Goal: Task Accomplishment & Management: Manage account settings

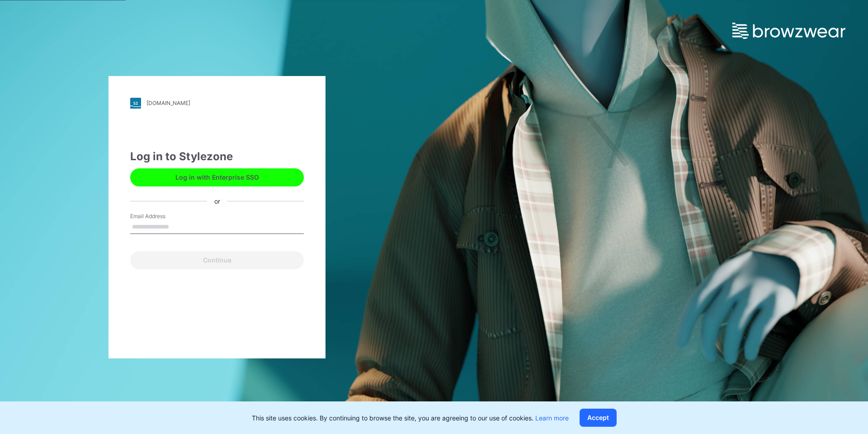
click at [149, 226] on input "Email Address" at bounding box center [217, 227] width 174 height 14
type input "**********"
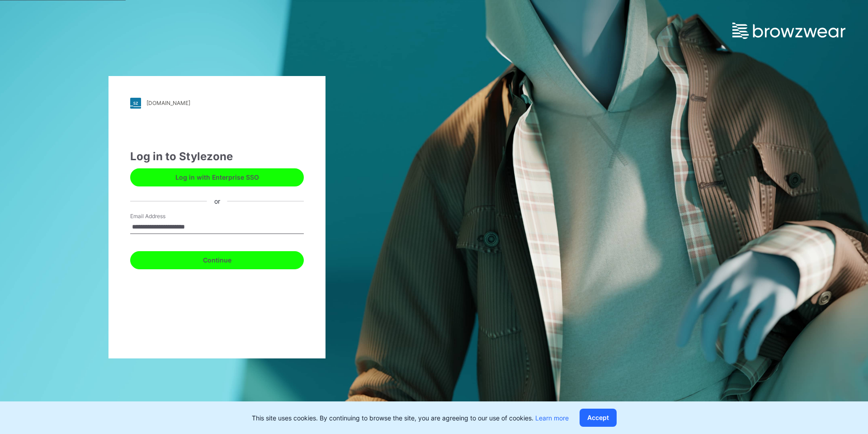
click at [206, 256] on button "Continue" at bounding box center [217, 260] width 174 height 18
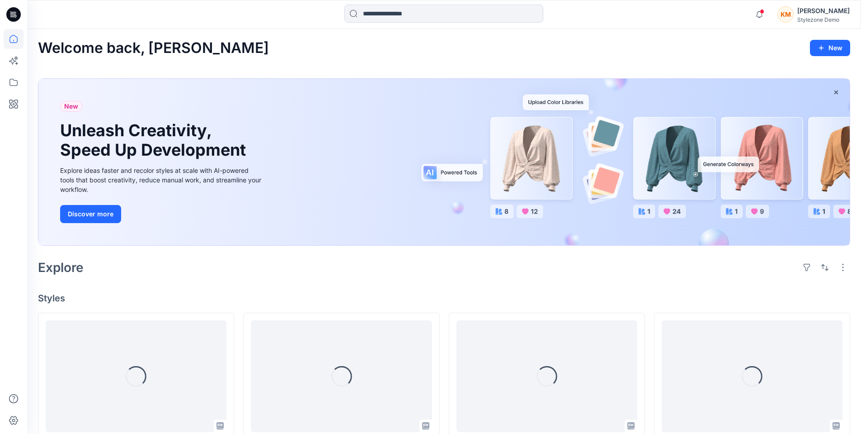
click at [794, 13] on div "KM" at bounding box center [786, 14] width 16 height 16
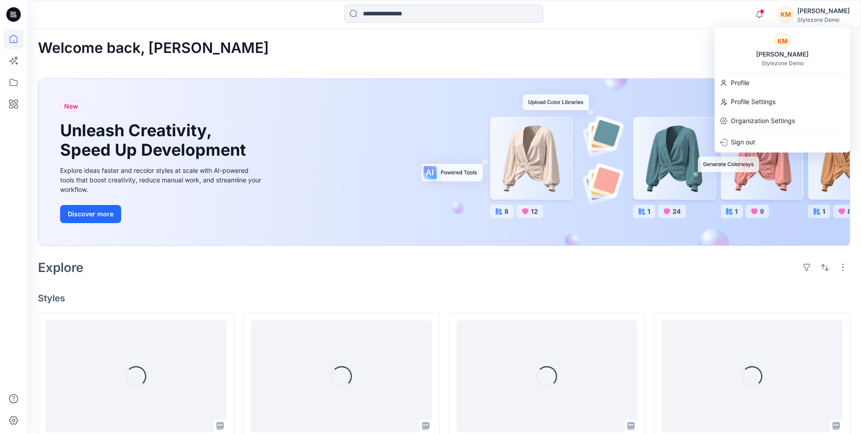
click at [789, 48] on div "KM Keith Man Stylezone Demo" at bounding box center [783, 50] width 136 height 34
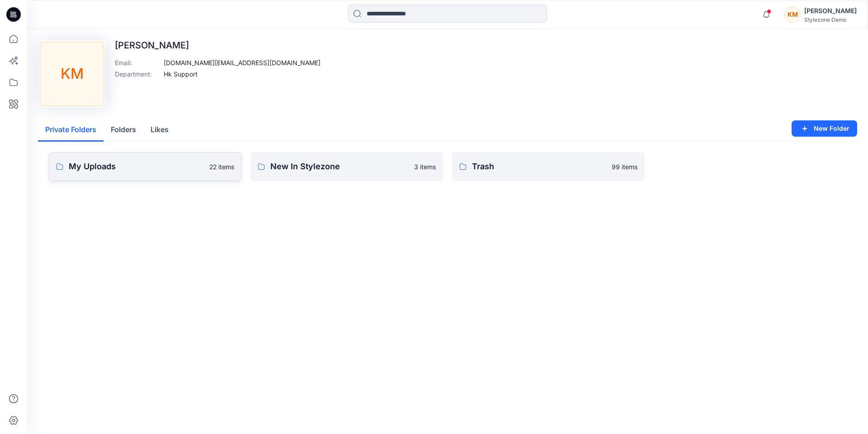
click at [110, 174] on link "My Uploads 22 items" at bounding box center [145, 166] width 193 height 29
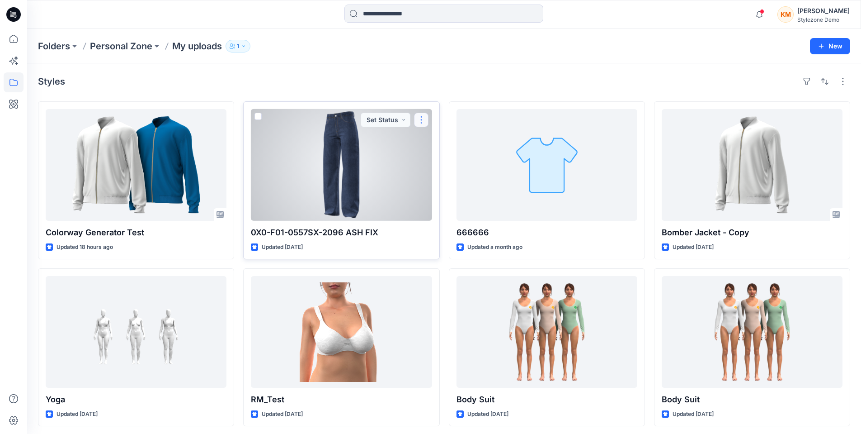
click at [423, 122] on button "button" at bounding box center [421, 120] width 14 height 14
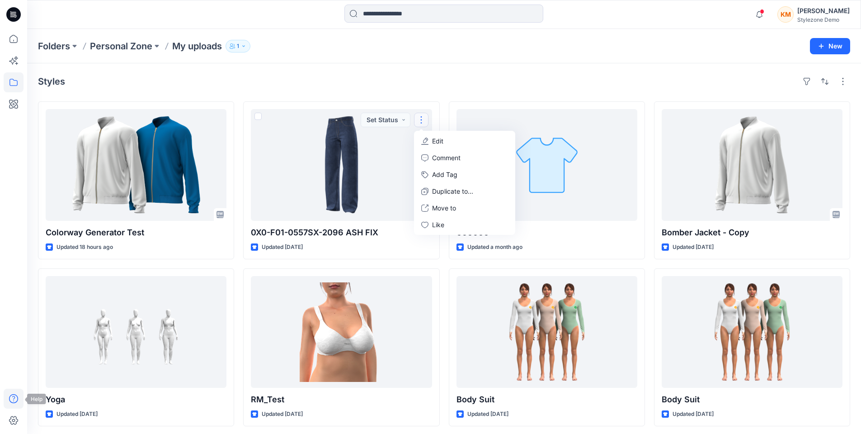
click at [15, 400] on icon at bounding box center [14, 398] width 20 height 20
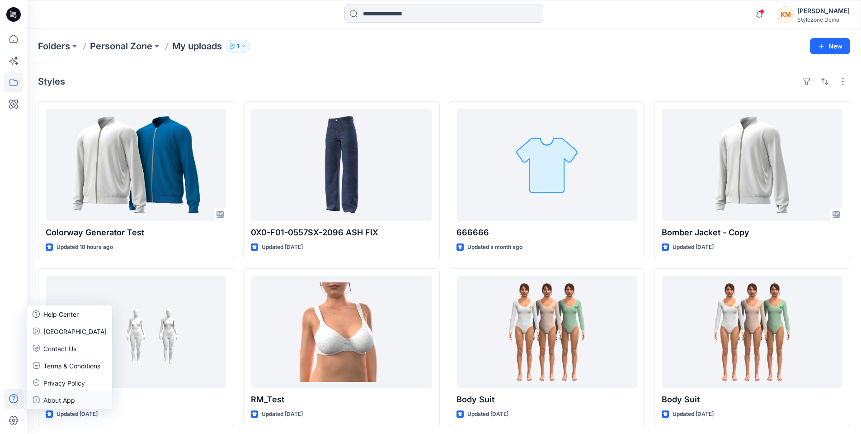
click at [50, 401] on p "About App" at bounding box center [59, 399] width 32 height 9
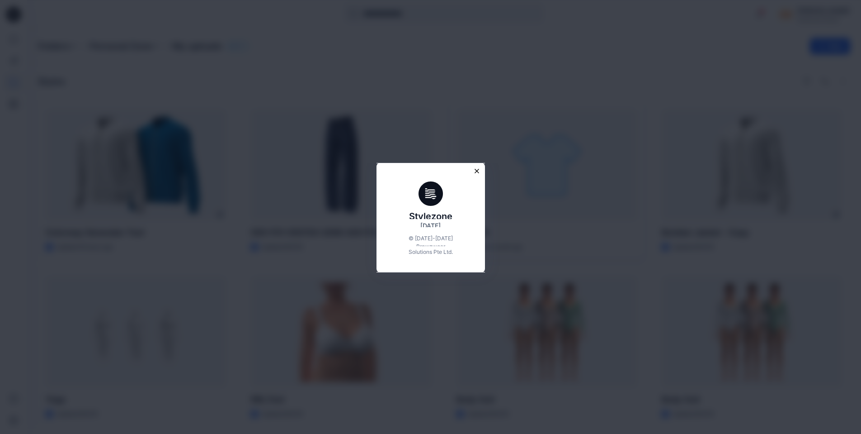
click at [477, 171] on icon "Close modal" at bounding box center [477, 171] width 8 height 8
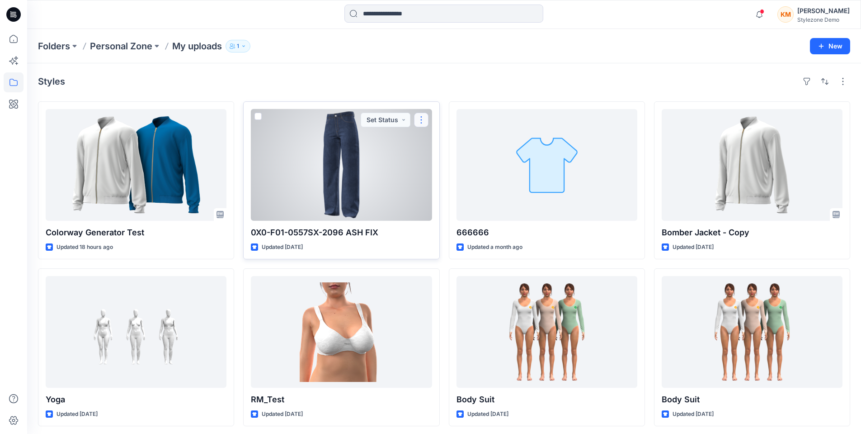
click at [420, 121] on button "button" at bounding box center [421, 120] width 14 height 14
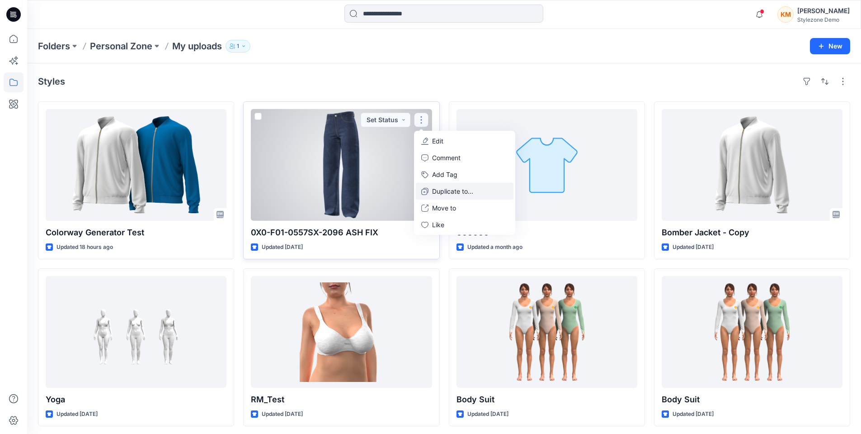
click at [471, 193] on p "Duplicate to..." at bounding box center [452, 190] width 41 height 9
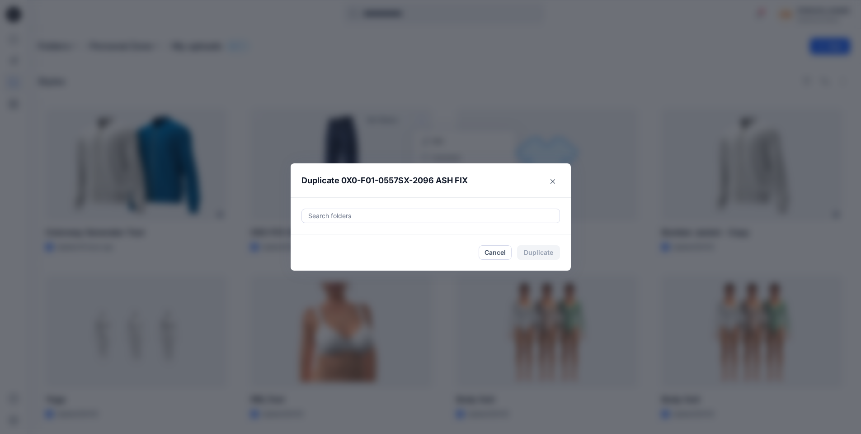
click at [547, 183] on header "Duplicate 0X0-F01-0557SX-2096 ASH FIX" at bounding box center [422, 180] width 262 height 34
click at [553, 183] on button "Close" at bounding box center [553, 181] width 14 height 14
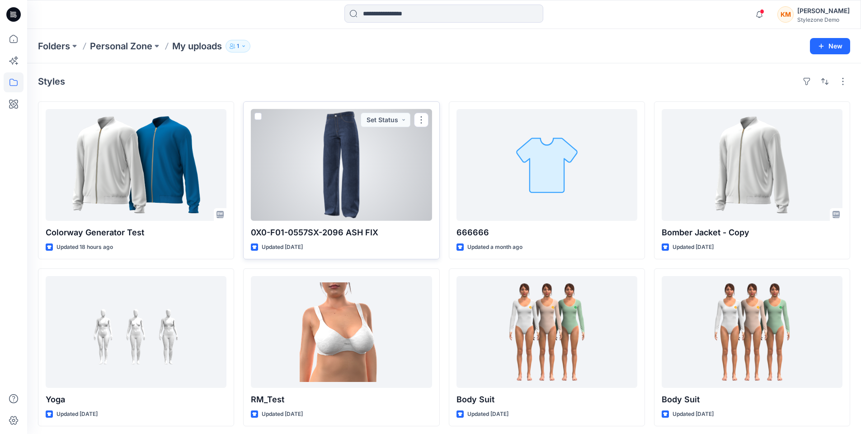
click at [367, 164] on div at bounding box center [341, 165] width 181 height 112
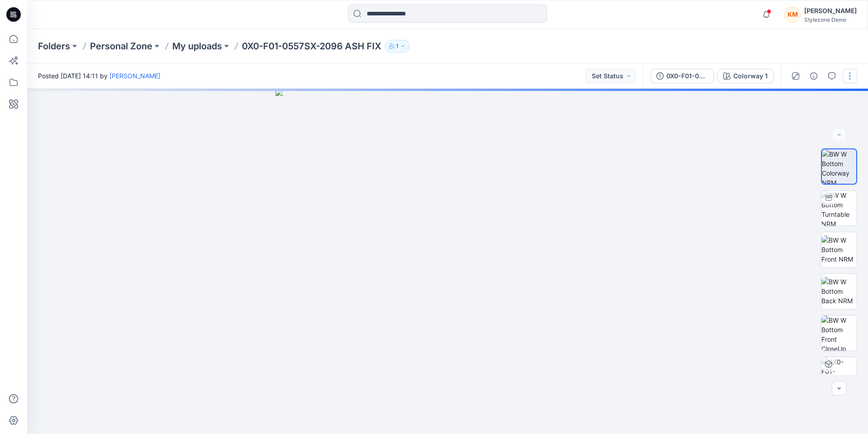
click at [850, 80] on button "button" at bounding box center [850, 76] width 14 height 14
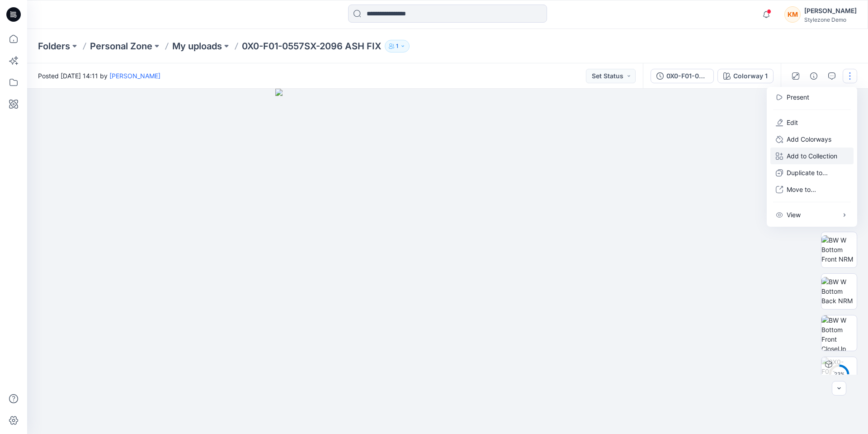
click at [819, 155] on p "Add to Collection" at bounding box center [812, 155] width 51 height 9
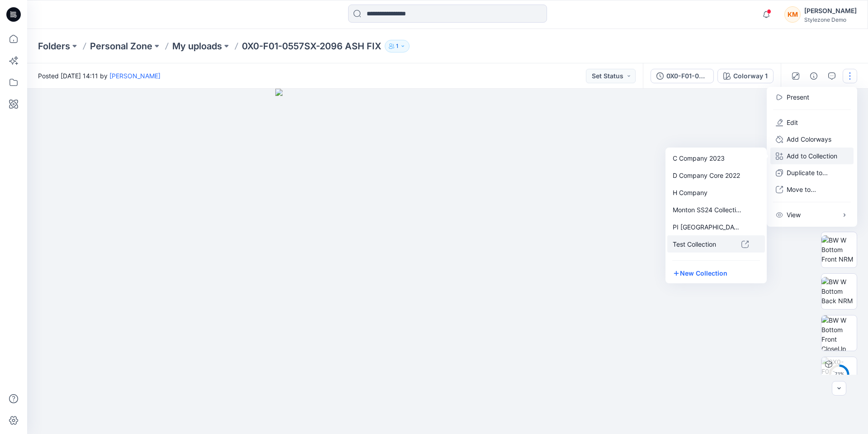
click at [701, 245] on p "Test Collection" at bounding box center [707, 243] width 69 height 9
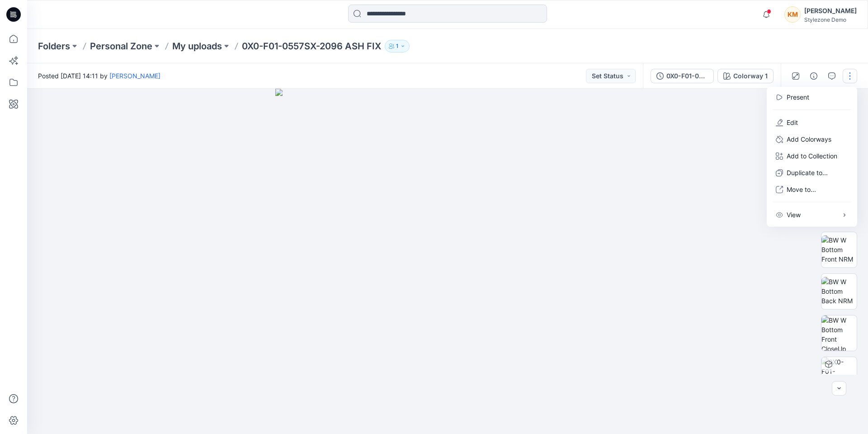
click at [531, 41] on div "Folders Personal Zone My uploads 0X0-F01-0557SX-2096 ASH FIX 1" at bounding box center [412, 46] width 749 height 13
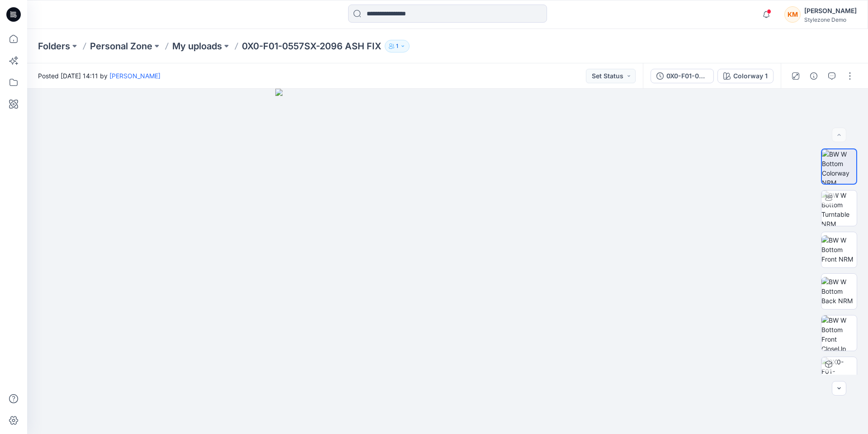
click at [14, 14] on icon at bounding box center [15, 14] width 4 height 0
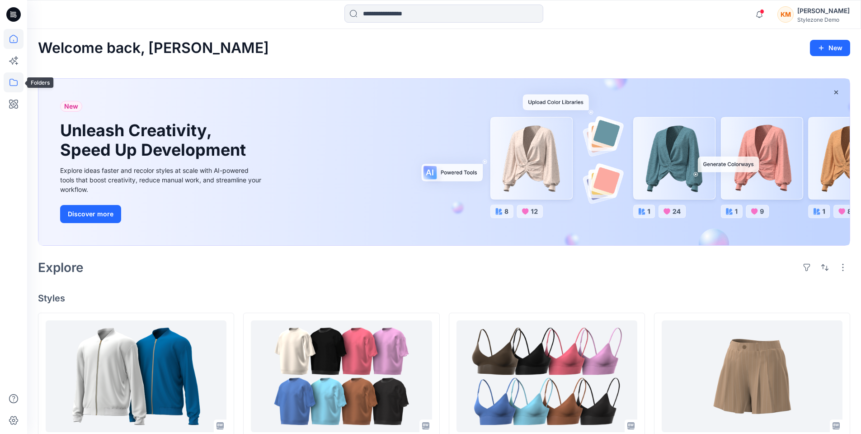
click at [19, 83] on icon at bounding box center [14, 82] width 20 height 20
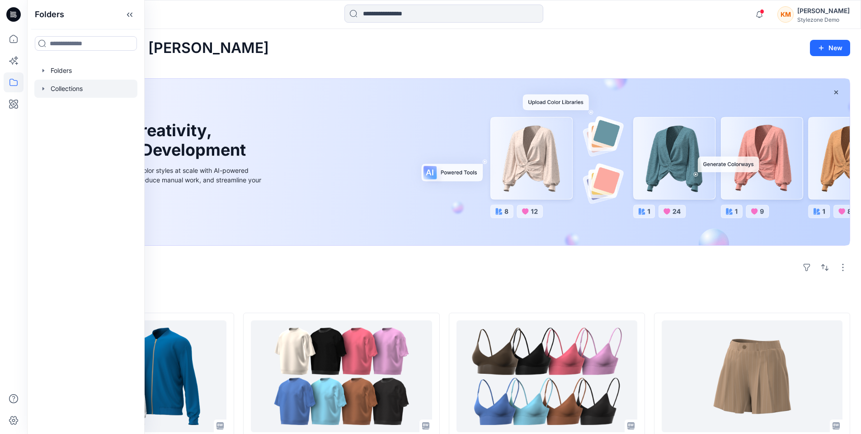
click at [66, 89] on div at bounding box center [85, 89] width 103 height 18
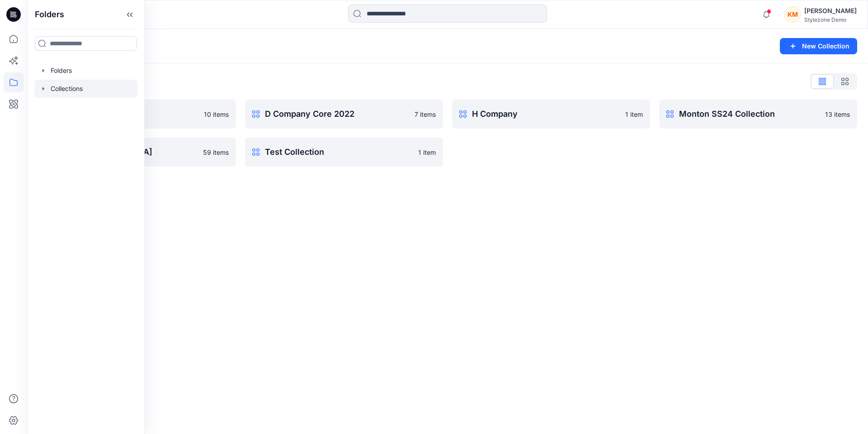
click at [371, 193] on div "Collections New Collection Collections List C Company 2023 10 items PI Hong Kon…" at bounding box center [447, 231] width 841 height 405
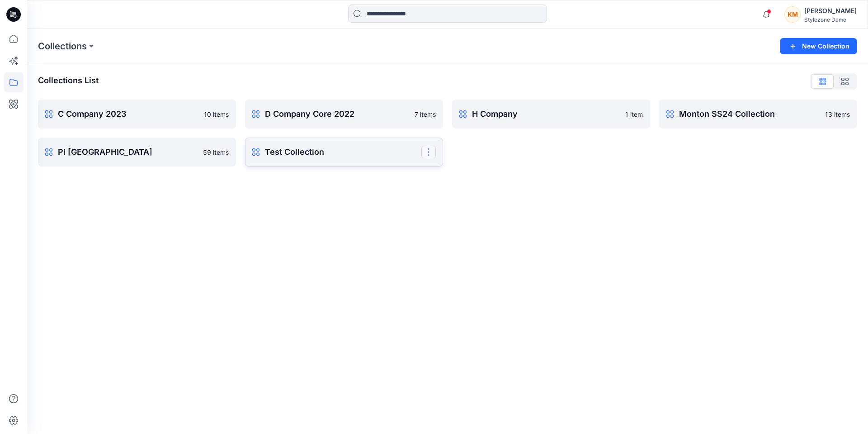
click at [427, 152] on button "button" at bounding box center [428, 152] width 14 height 14
click at [314, 226] on div "Collections New Collection Collections List C Company 2023 10 items PI Hong Kon…" at bounding box center [447, 231] width 841 height 405
click at [339, 151] on p "Test Collection" at bounding box center [343, 152] width 156 height 13
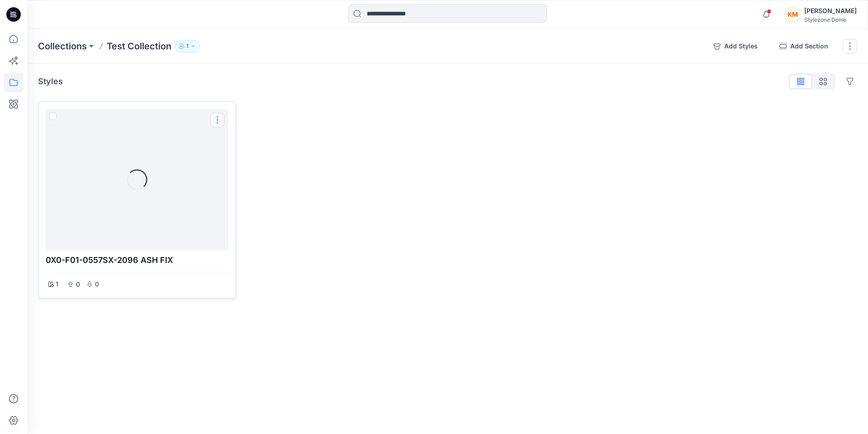
click at [216, 121] on button "Options" at bounding box center [217, 120] width 14 height 14
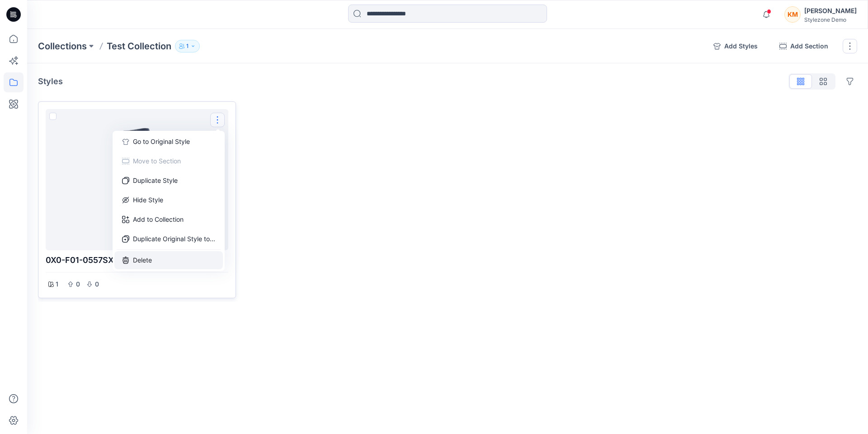
click at [170, 259] on button "Delete" at bounding box center [168, 260] width 108 height 18
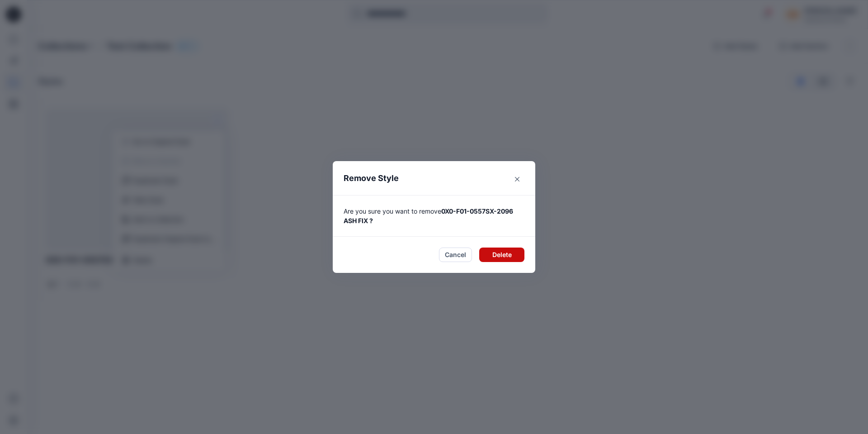
click at [487, 250] on button "Delete" at bounding box center [501, 254] width 45 height 14
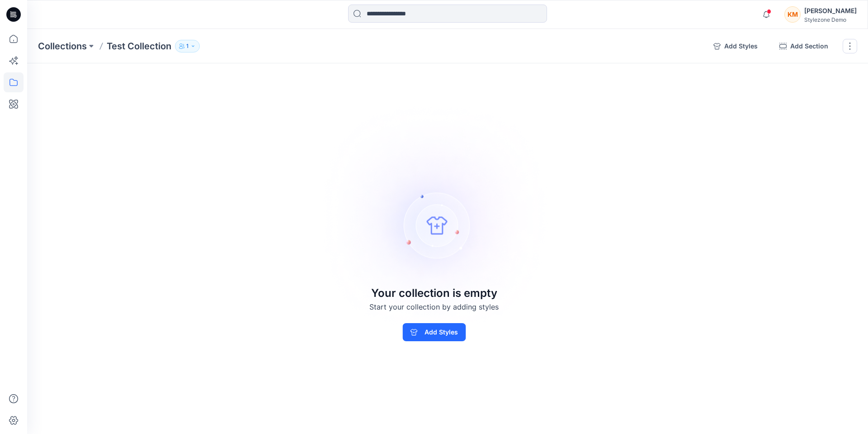
click at [195, 48] on icon "button" at bounding box center [192, 45] width 5 height 5
click at [302, 75] on button "button" at bounding box center [297, 73] width 14 height 15
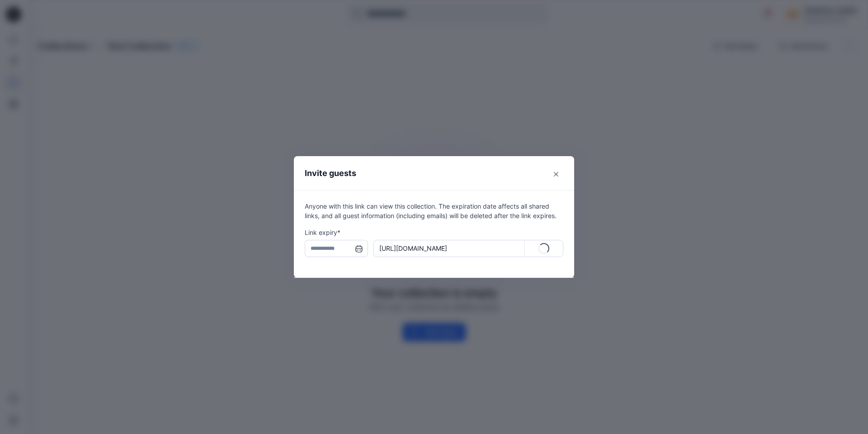
type input "**********"
click at [553, 174] on button "Close" at bounding box center [556, 174] width 14 height 14
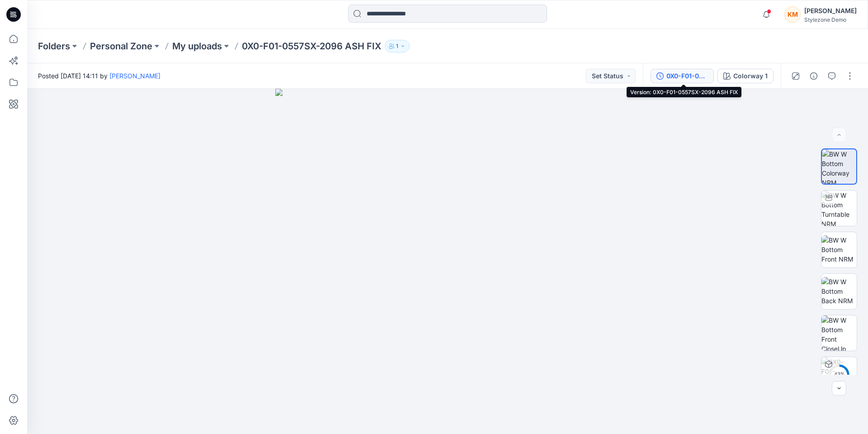
click at [689, 73] on div "0X0-F01-0557SX-2096 ASH FIX" at bounding box center [687, 76] width 42 height 10
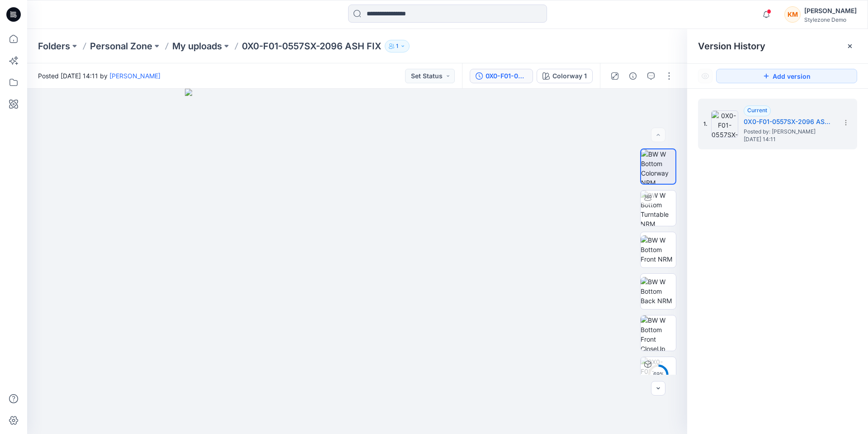
click at [852, 45] on icon at bounding box center [849, 45] width 7 height 7
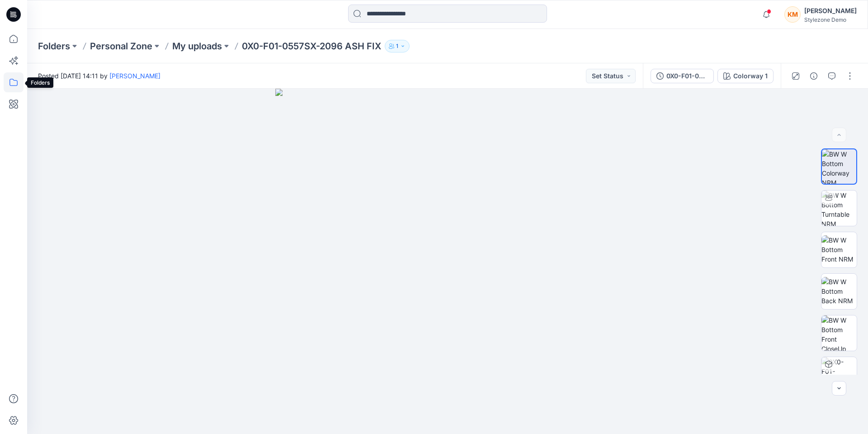
click at [19, 81] on icon at bounding box center [14, 82] width 20 height 20
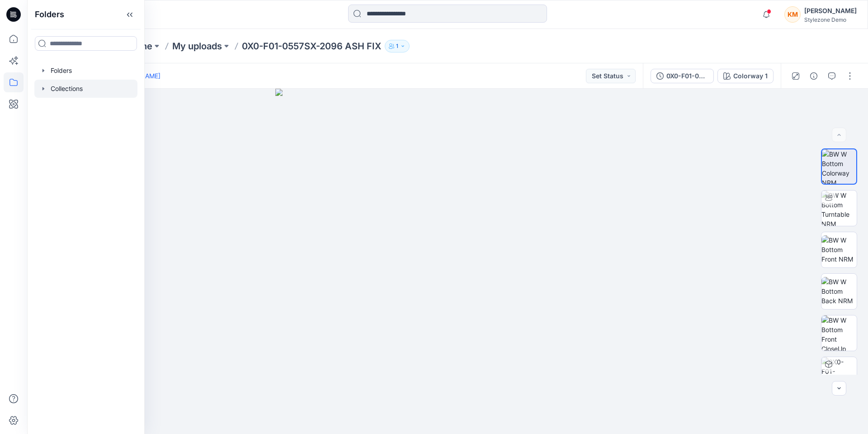
click at [72, 85] on div at bounding box center [85, 89] width 103 height 18
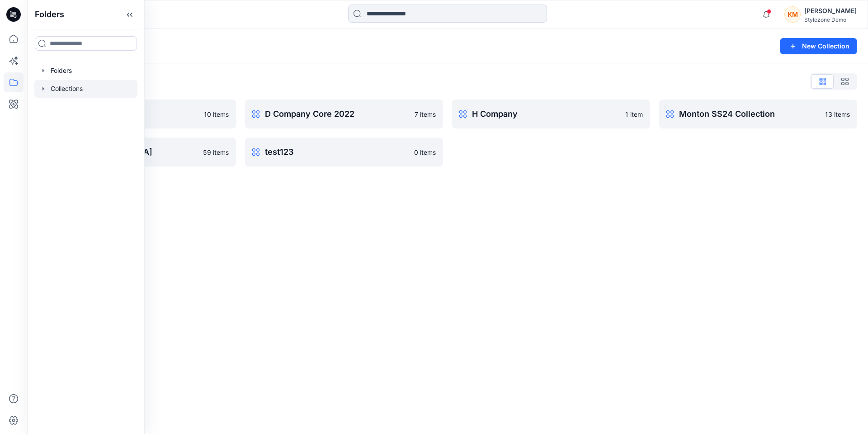
click at [321, 255] on div "Collections New Collection Collections List C Company 2023 10 items PI Hong Kon…" at bounding box center [447, 231] width 841 height 405
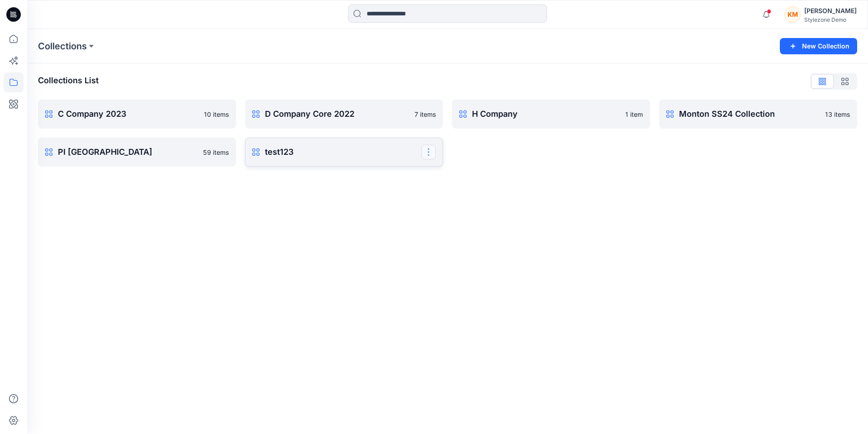
click at [429, 151] on button "button" at bounding box center [428, 152] width 14 height 14
click at [395, 218] on button "Delete Collection" at bounding box center [385, 214] width 98 height 17
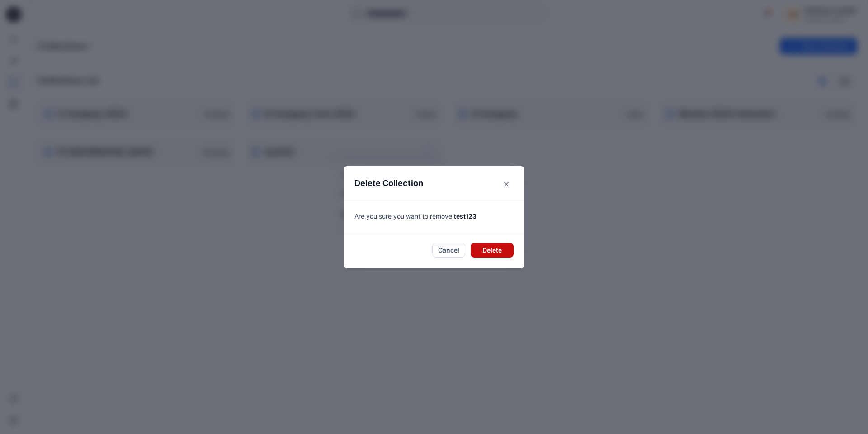
click at [496, 248] on button "Delete" at bounding box center [492, 250] width 43 height 14
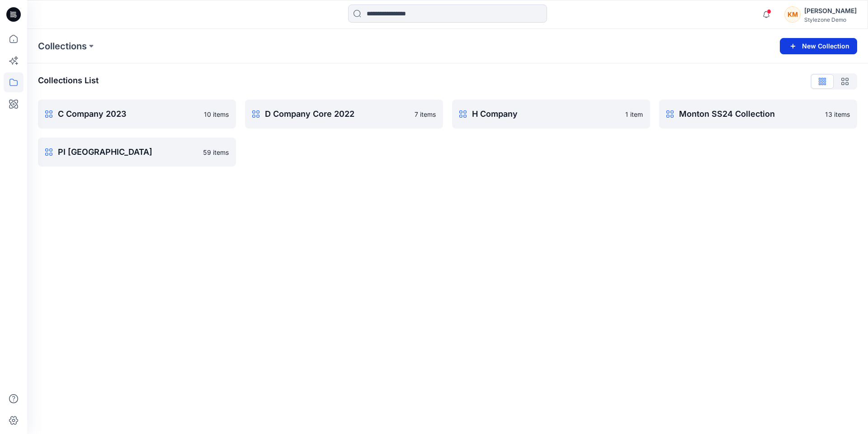
click at [805, 47] on button "New Collection" at bounding box center [818, 46] width 77 height 16
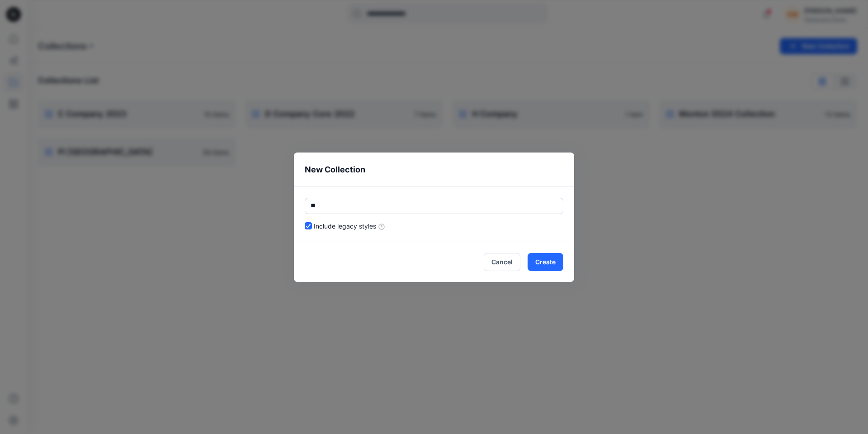
type input "*"
type input "**********"
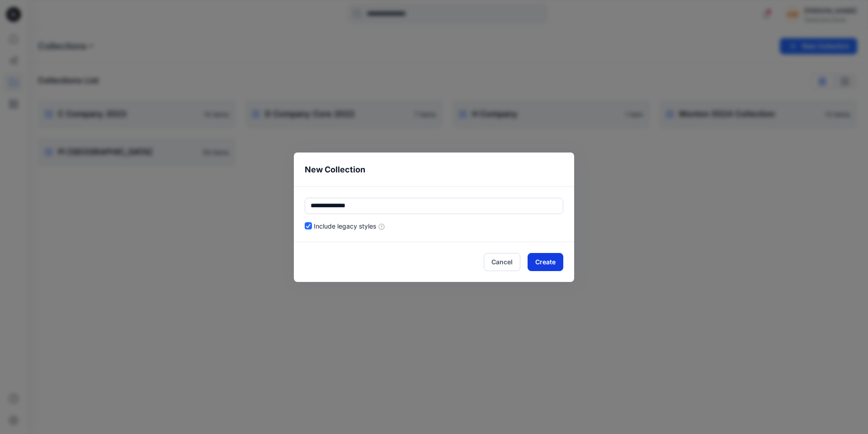
click at [544, 262] on button "Create" at bounding box center [546, 262] width 36 height 18
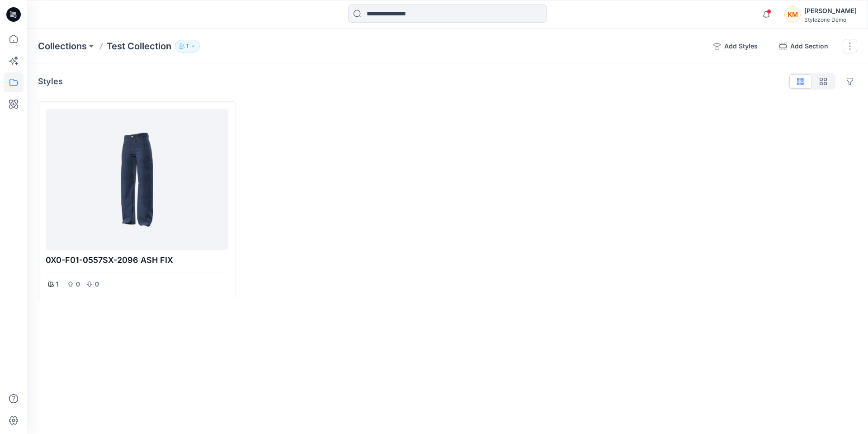
click at [193, 52] on button "1" at bounding box center [187, 46] width 25 height 13
click at [299, 77] on button "button" at bounding box center [297, 73] width 14 height 15
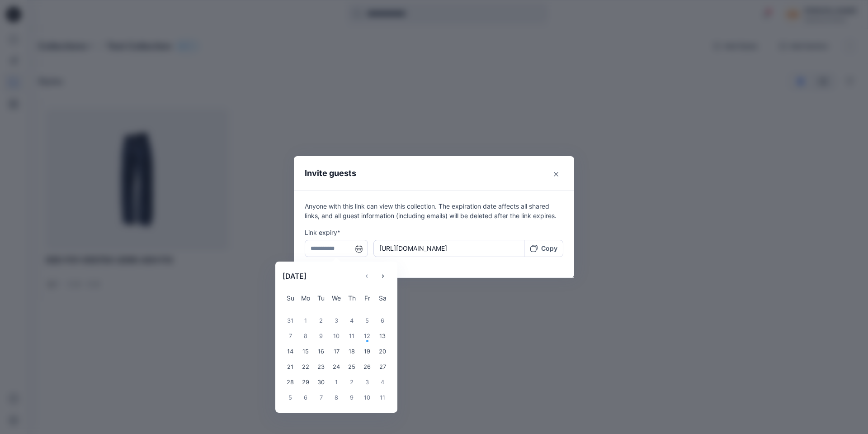
click at [357, 250] on input "text" at bounding box center [336, 248] width 63 height 17
click at [322, 383] on div "30" at bounding box center [320, 381] width 15 height 15
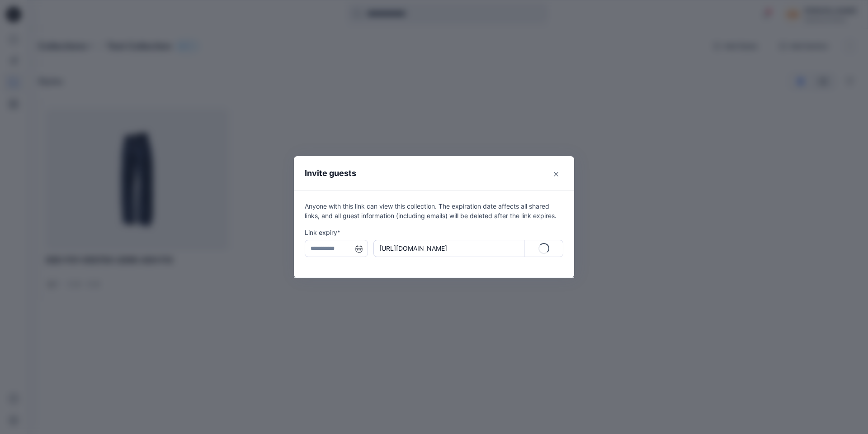
type input "**********"
click at [543, 244] on p "Copy" at bounding box center [549, 247] width 16 height 9
click at [556, 173] on icon "Close" at bounding box center [556, 174] width 5 height 5
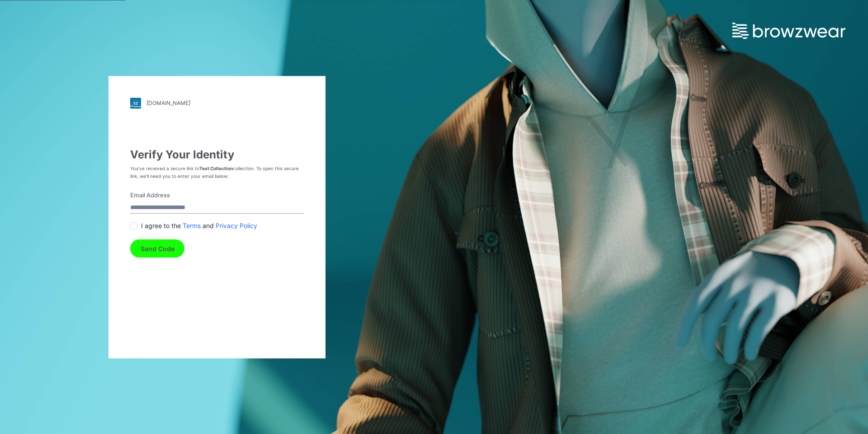
click at [200, 205] on input "Email Address" at bounding box center [217, 207] width 174 height 12
type input "**********"
click at [136, 225] on span at bounding box center [133, 225] width 7 height 7
click at [157, 253] on button "Send Code" at bounding box center [157, 248] width 54 height 18
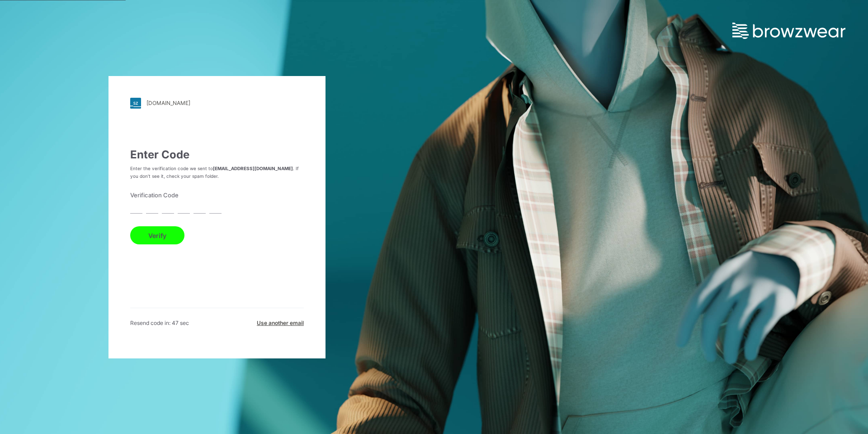
click at [144, 207] on form "Verification Code Verify" at bounding box center [217, 218] width 174 height 54
click at [138, 210] on input "text" at bounding box center [136, 207] width 12 height 12
type input "*"
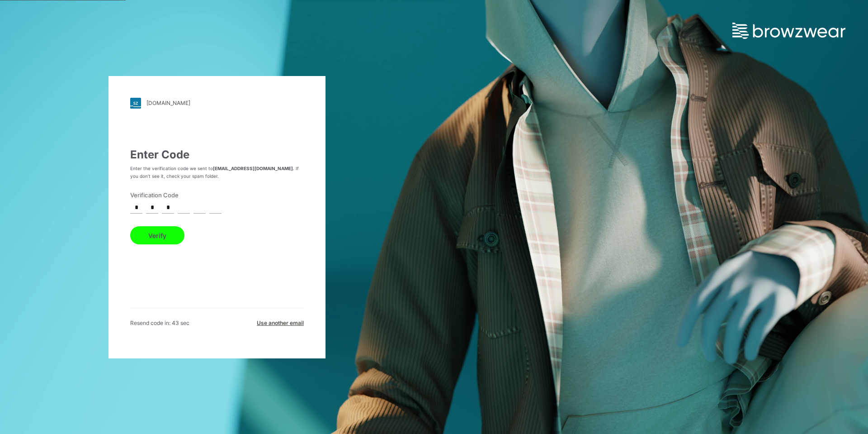
type input "*"
click at [165, 238] on button "Verify" at bounding box center [157, 235] width 54 height 18
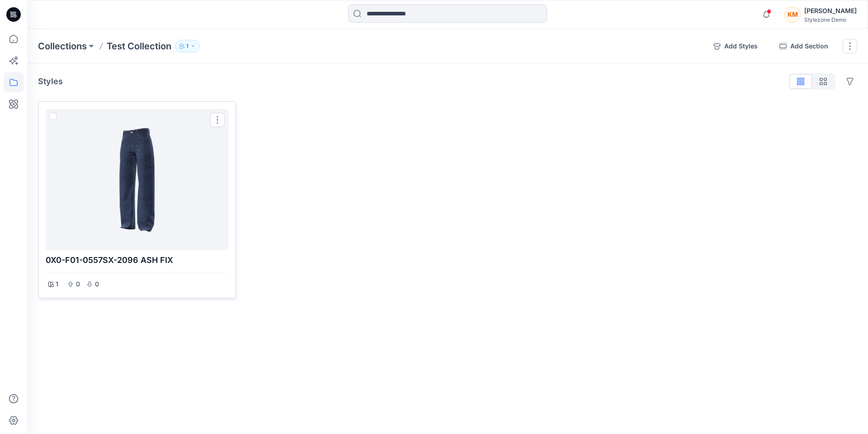
click at [144, 202] on div at bounding box center [136, 180] width 175 height 134
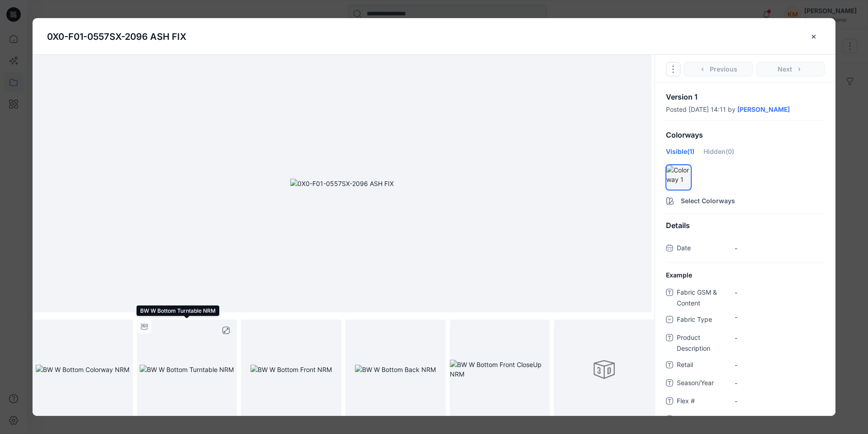
click at [187, 365] on img at bounding box center [187, 368] width 94 height 9
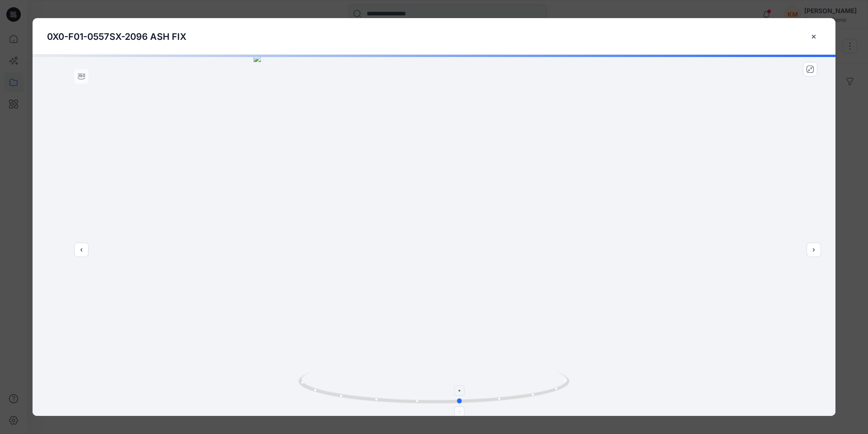
drag, startPoint x: 452, startPoint y: 398, endPoint x: 479, endPoint y: 396, distance: 26.8
click at [479, 396] on icon at bounding box center [434, 389] width 273 height 34
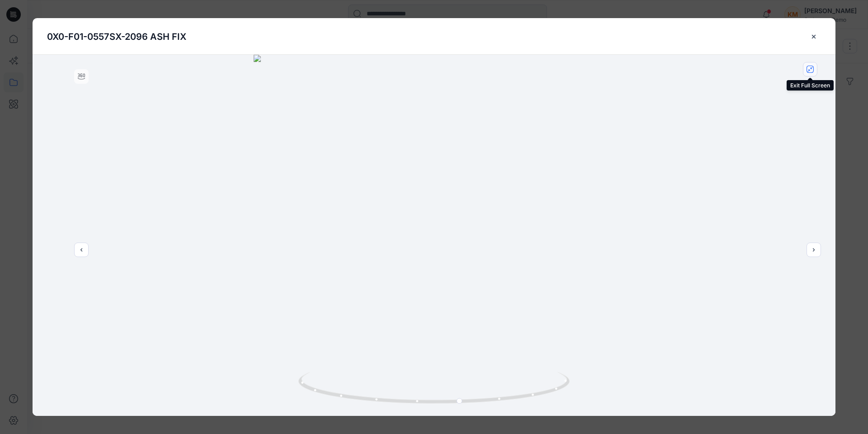
click at [811, 72] on icon "close-full-preview" at bounding box center [809, 69] width 7 height 7
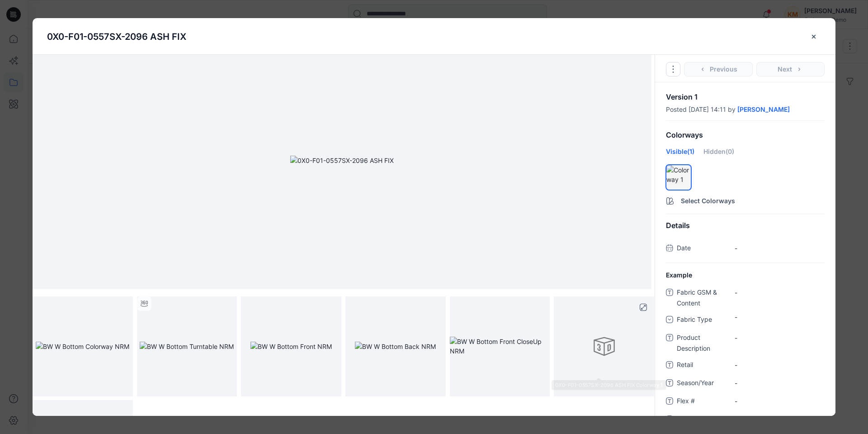
scroll to position [45, 0]
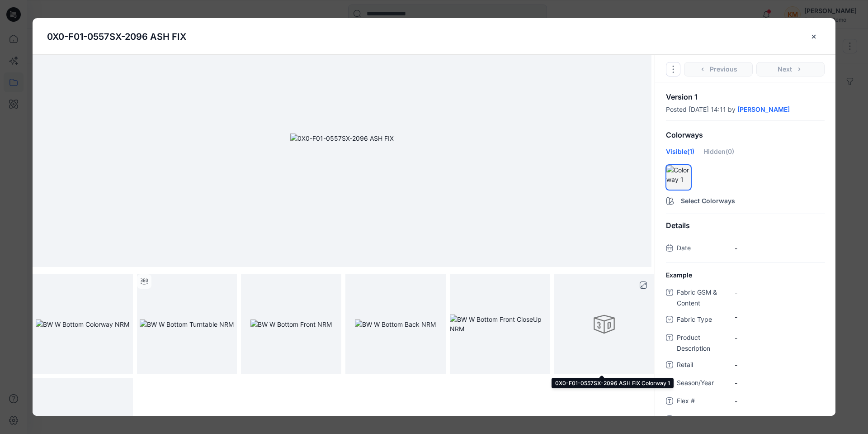
click at [590, 323] on div at bounding box center [604, 324] width 100 height 100
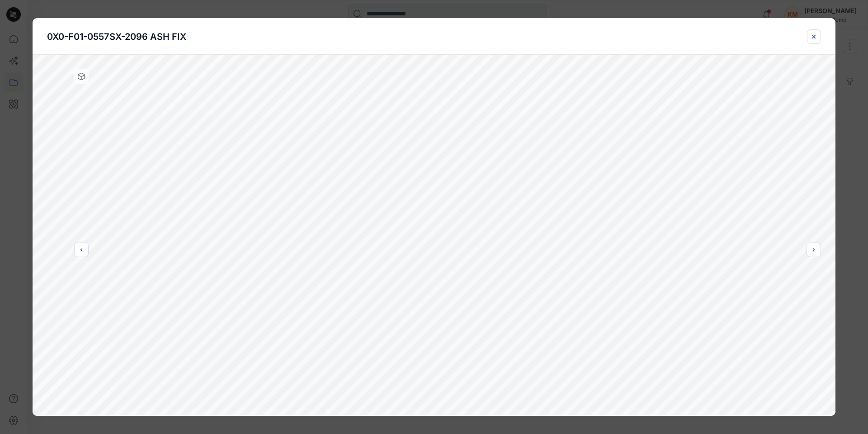
click at [816, 38] on icon "close-btn" at bounding box center [813, 36] width 7 height 7
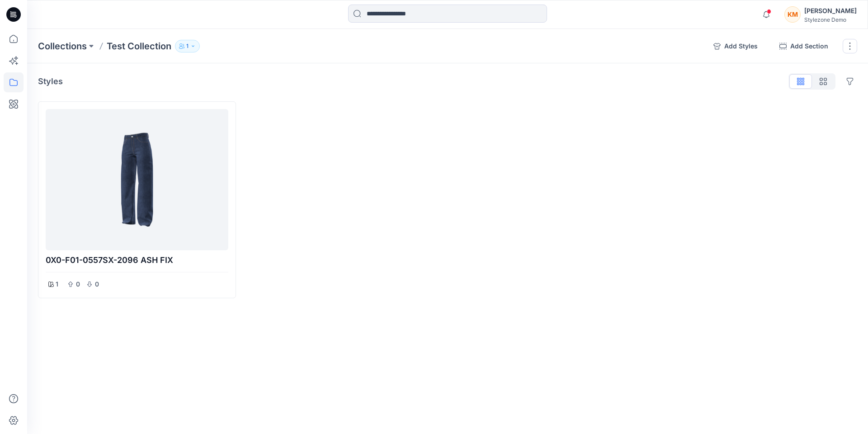
click at [191, 44] on icon "button" at bounding box center [192, 45] width 5 height 5
click at [247, 133] on div "Keith Man Moderator" at bounding box center [244, 129] width 132 height 19
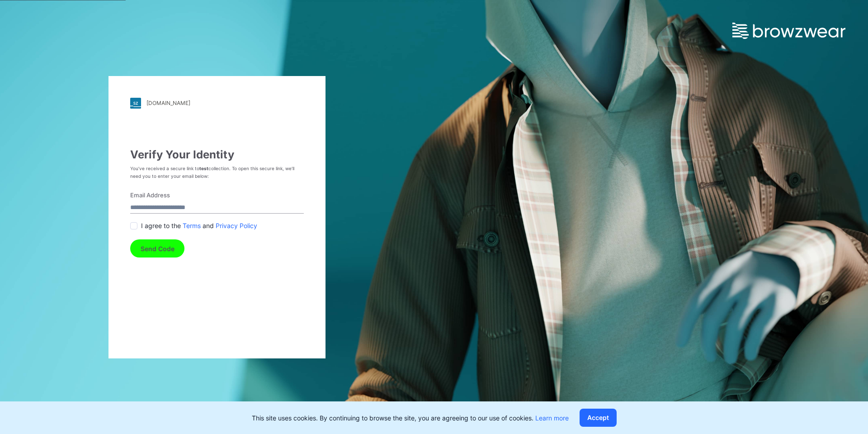
click at [167, 212] on input "Email Address" at bounding box center [217, 207] width 174 height 12
type input "**********"
click at [135, 222] on span at bounding box center [133, 225] width 7 height 7
click at [153, 248] on button "Send Code" at bounding box center [157, 248] width 54 height 18
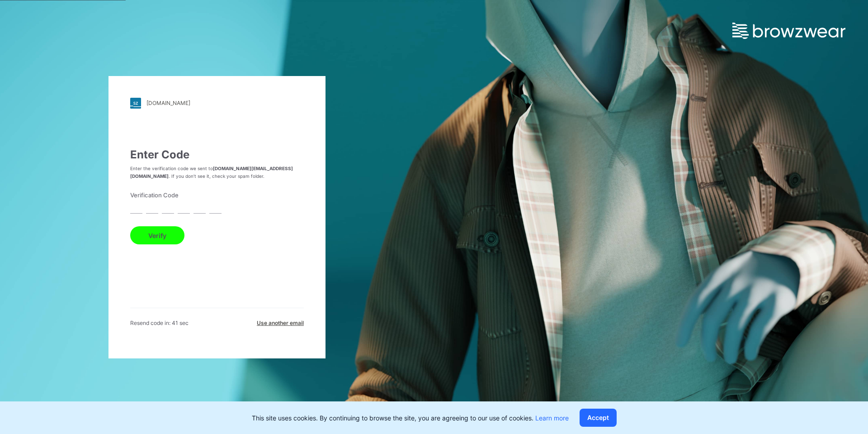
drag, startPoint x: 139, startPoint y: 210, endPoint x: 156, endPoint y: 213, distance: 16.6
click at [139, 210] on input "text" at bounding box center [136, 207] width 12 height 12
type input "*"
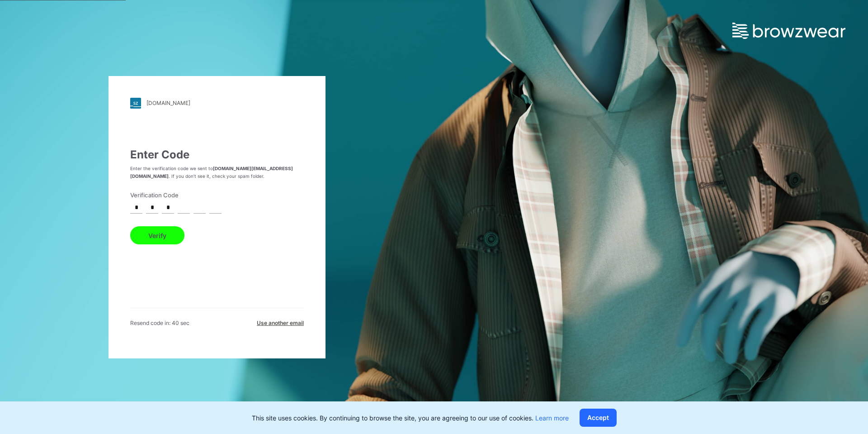
type input "*"
click at [130, 226] on button "Verify" at bounding box center [157, 235] width 54 height 18
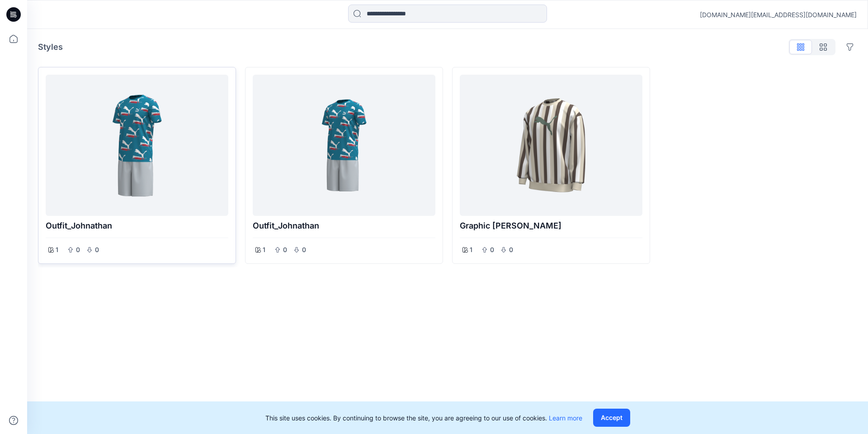
click at [183, 162] on div at bounding box center [136, 145] width 175 height 134
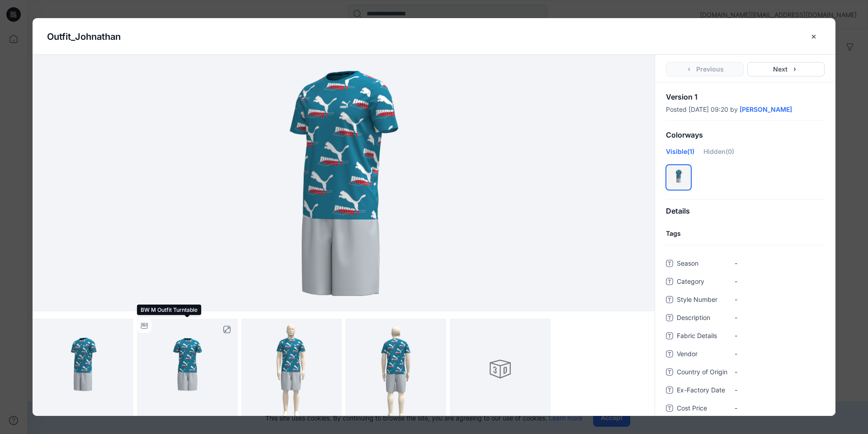
click at [211, 377] on img at bounding box center [187, 368] width 101 height 101
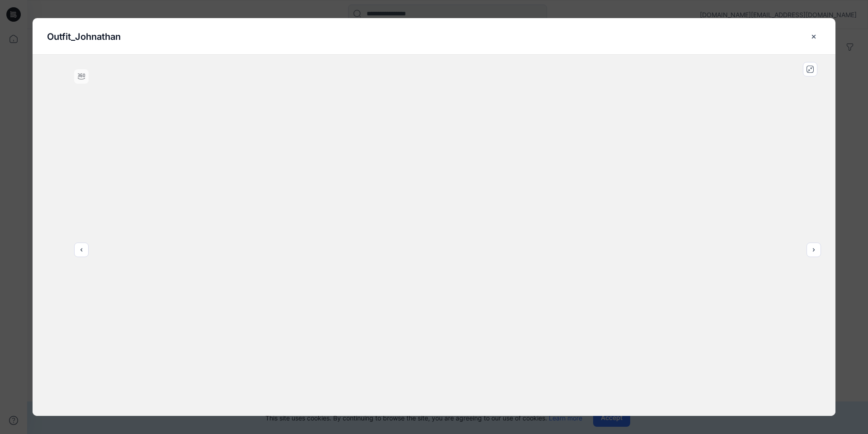
click at [79, 77] on icon at bounding box center [81, 76] width 7 height 7
click at [371, 138] on div at bounding box center [434, 235] width 803 height 361
click at [811, 69] on icon "close-full-preview" at bounding box center [809, 69] width 7 height 7
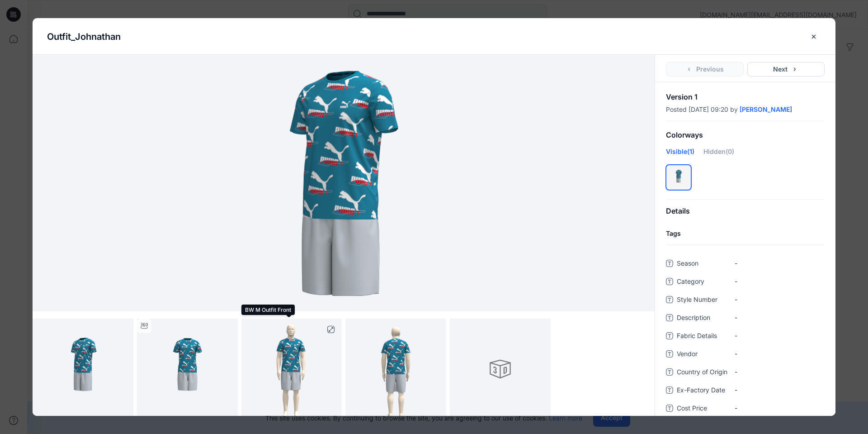
click at [305, 381] on img at bounding box center [291, 368] width 101 height 101
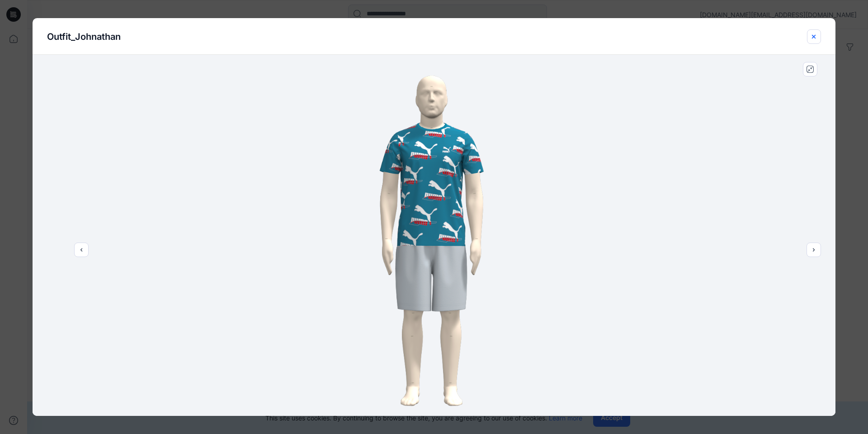
click at [812, 38] on icon "close-btn" at bounding box center [813, 36] width 7 height 7
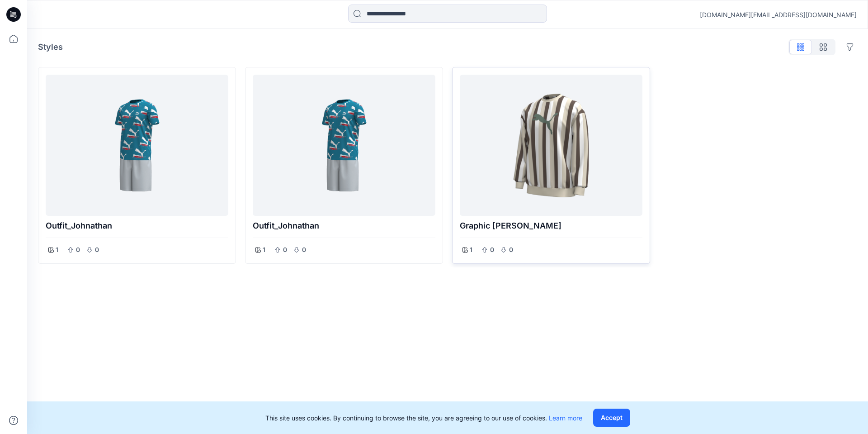
click at [527, 180] on div at bounding box center [550, 145] width 175 height 134
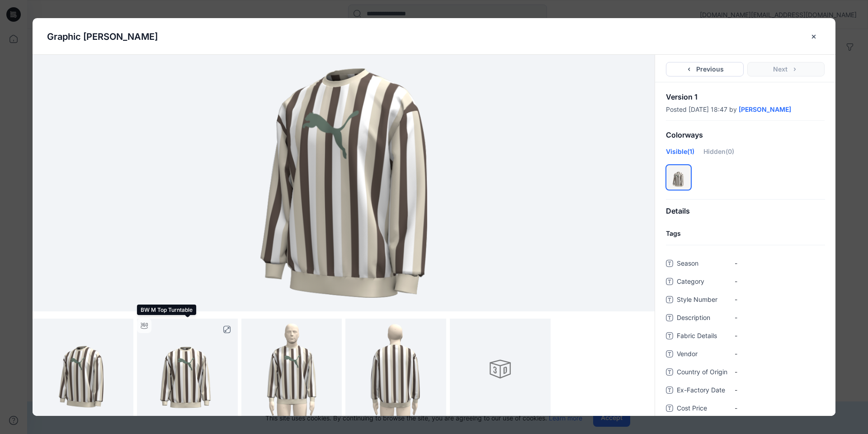
click at [198, 377] on img at bounding box center [187, 368] width 101 height 101
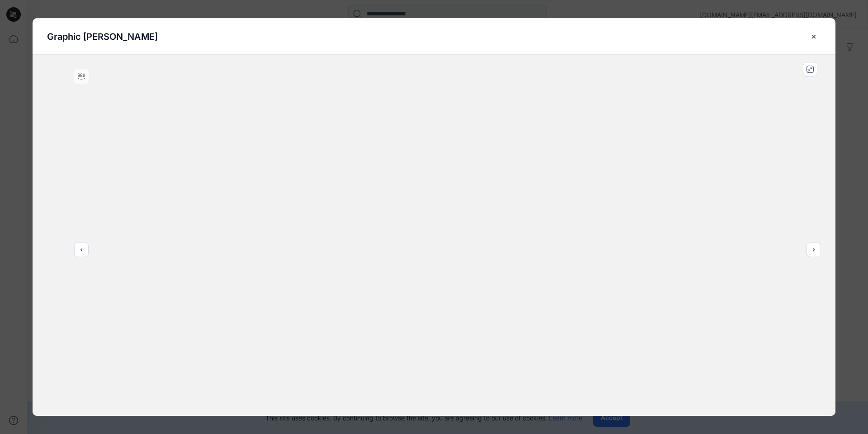
click at [814, 36] on g "close-btn" at bounding box center [814, 36] width 4 height 4
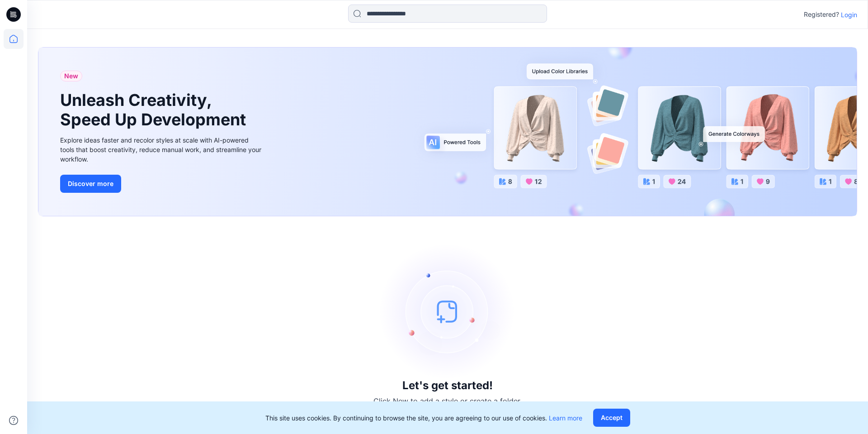
click at [849, 14] on p "Login" at bounding box center [849, 14] width 16 height 9
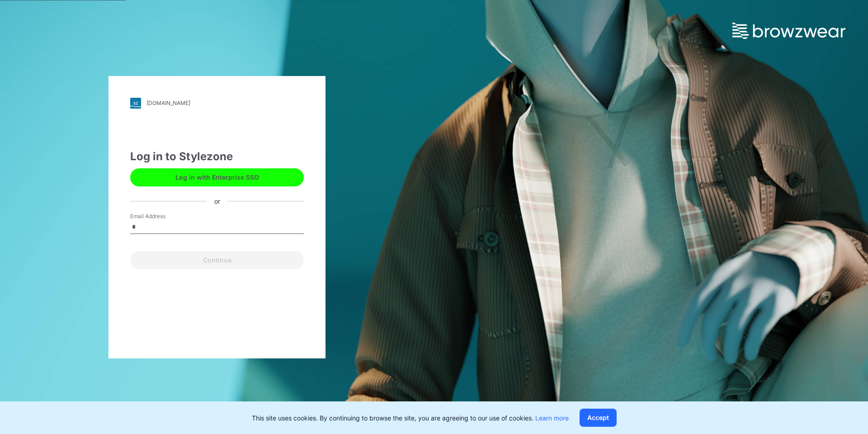
type input "**********"
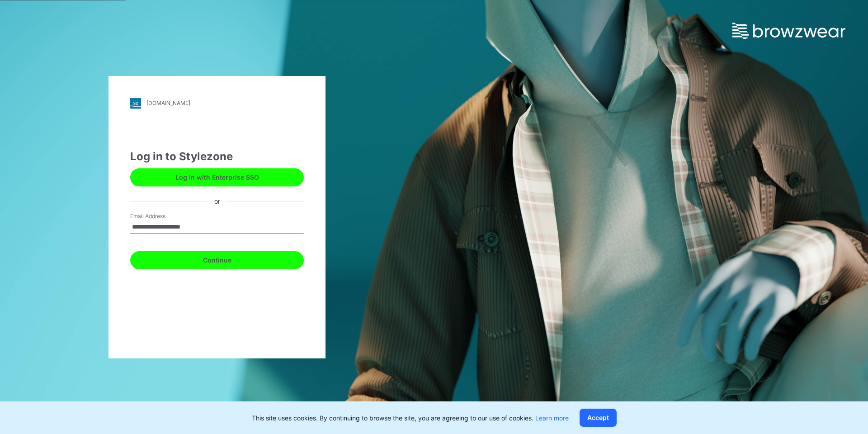
click at [209, 259] on button "Continue" at bounding box center [217, 260] width 174 height 18
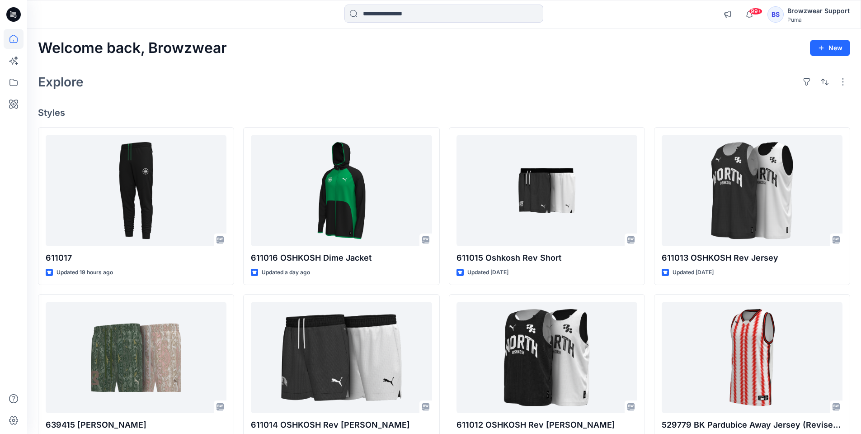
click at [776, 11] on div "BS" at bounding box center [776, 14] width 16 height 16
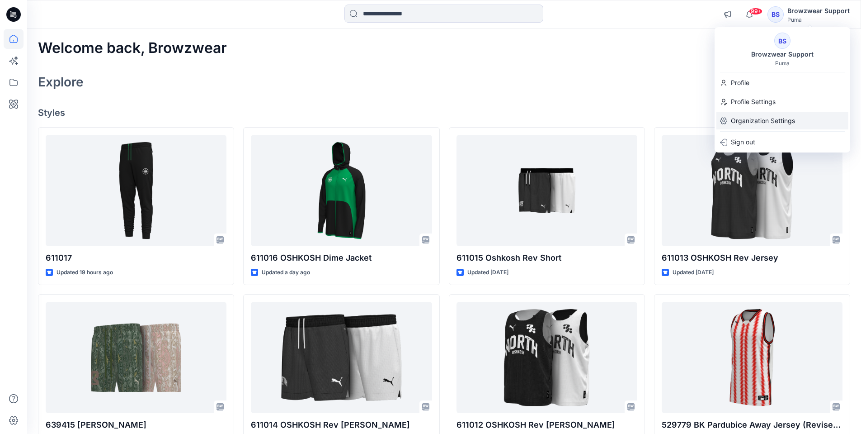
click at [749, 117] on p "Organization Settings" at bounding box center [763, 120] width 64 height 17
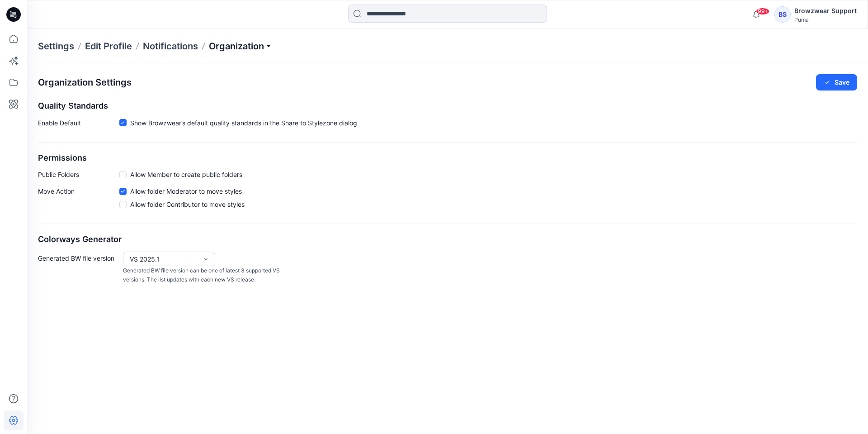
click at [250, 48] on p "Organization" at bounding box center [240, 46] width 63 height 13
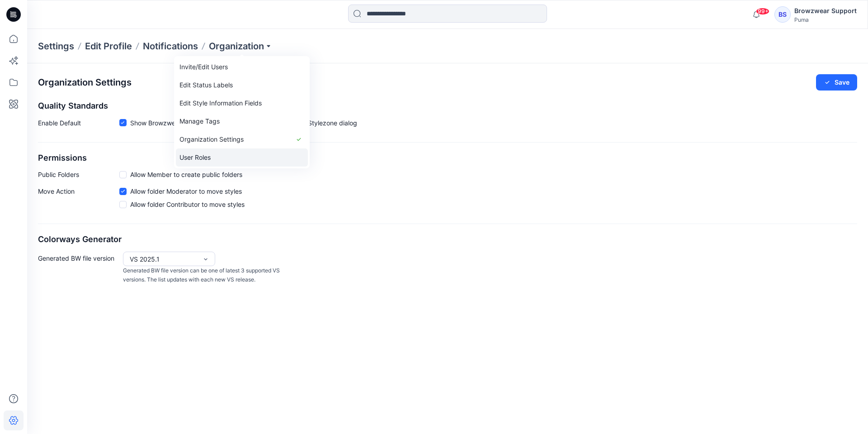
click at [226, 155] on link "User Roles" at bounding box center [242, 157] width 132 height 18
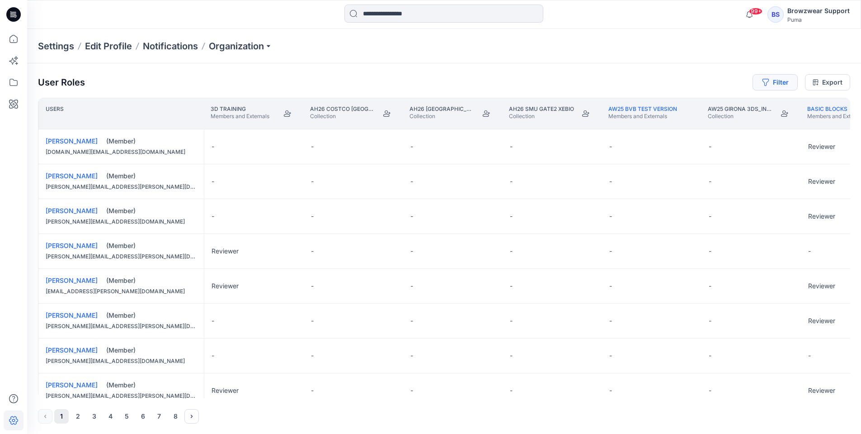
click at [775, 83] on button "Filter" at bounding box center [775, 82] width 45 height 16
click at [715, 108] on div at bounding box center [742, 106] width 93 height 11
type input "*****"
click at [729, 132] on p "Browzwear Support" at bounding box center [743, 129] width 59 height 12
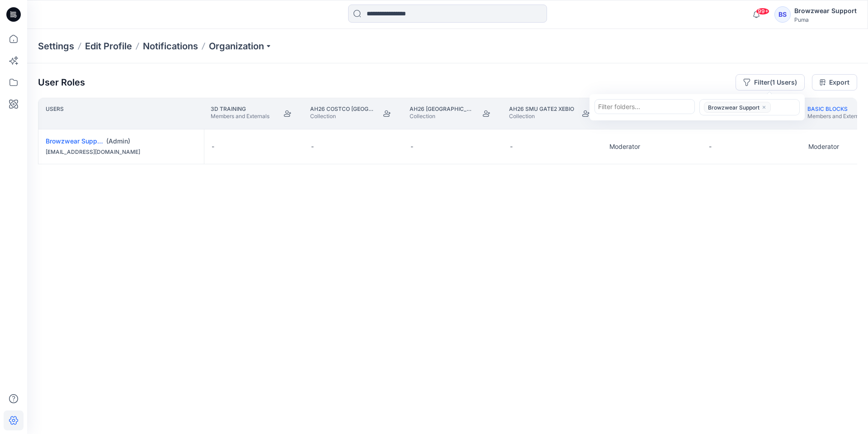
click at [646, 104] on div at bounding box center [644, 106] width 93 height 11
type input "*"
type input "**"
click at [648, 131] on div "3D Training" at bounding box center [644, 128] width 89 height 10
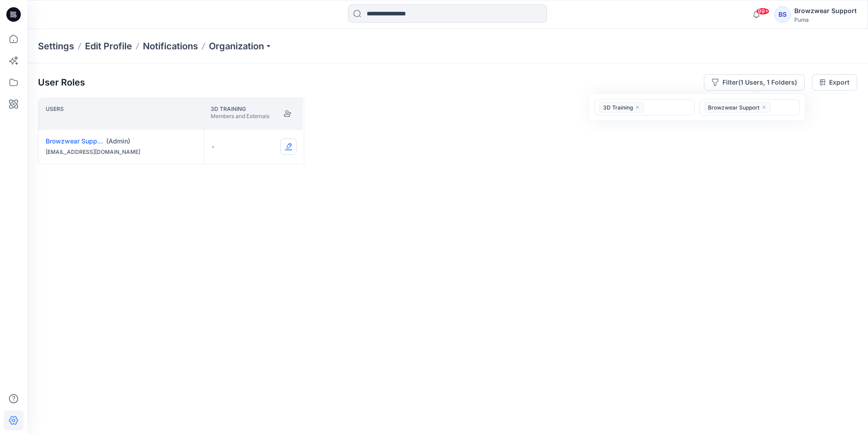
click at [288, 145] on button "Edit Role" at bounding box center [288, 146] width 16 height 16
click at [250, 215] on button "Moderator" at bounding box center [246, 217] width 98 height 16
click at [742, 86] on button "Filter (1 Users, 1 Folders)" at bounding box center [754, 82] width 101 height 16
click at [783, 107] on div at bounding box center [784, 107] width 23 height 11
type input "*****"
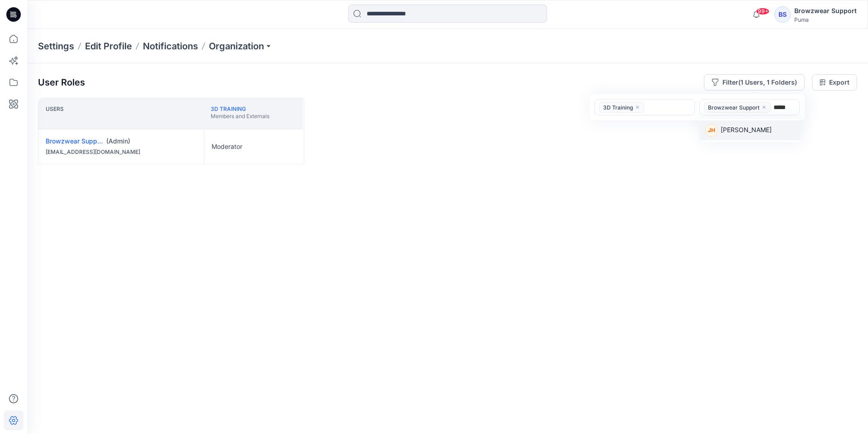
click at [773, 129] on div "JH Johnathan Hui" at bounding box center [749, 130] width 89 height 13
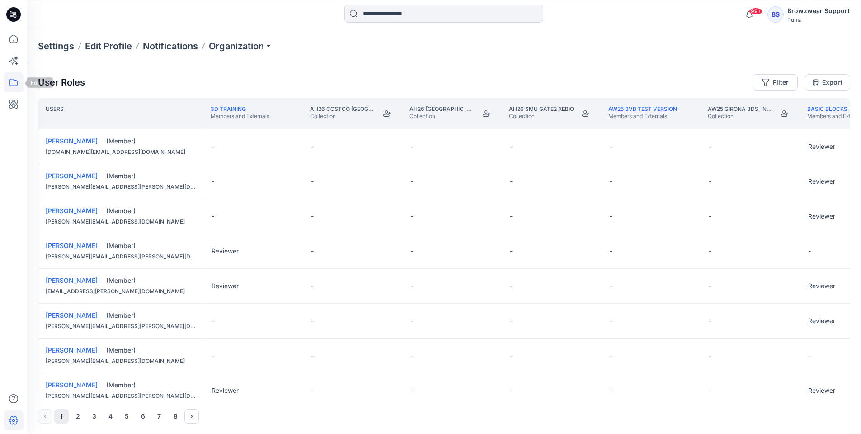
click at [12, 85] on icon at bounding box center [14, 82] width 20 height 20
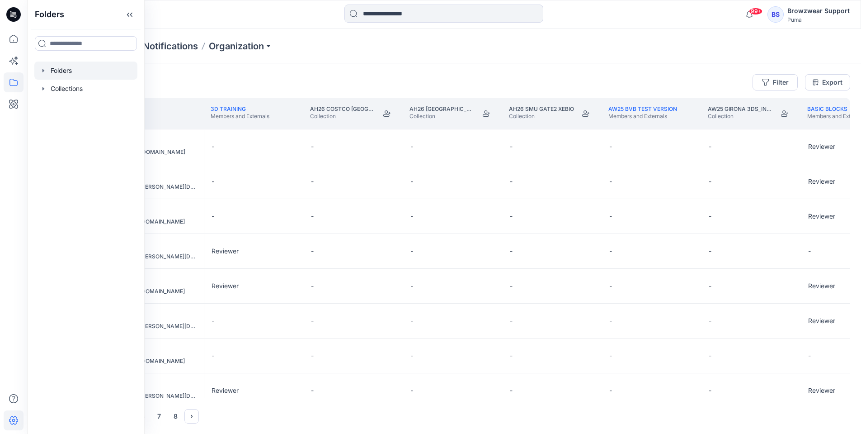
click at [63, 75] on div at bounding box center [85, 70] width 103 height 18
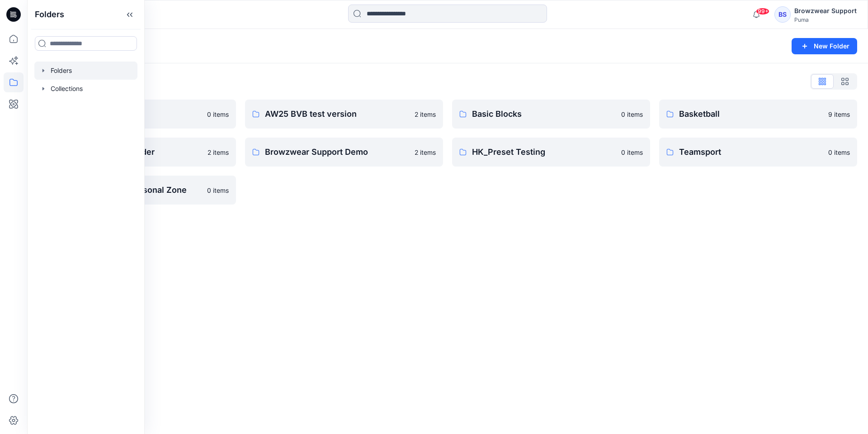
click at [277, 248] on div "Folders New Folder Folders List 3D Training 0 items Browzwear Demo Folder 2 ite…" at bounding box center [447, 231] width 841 height 405
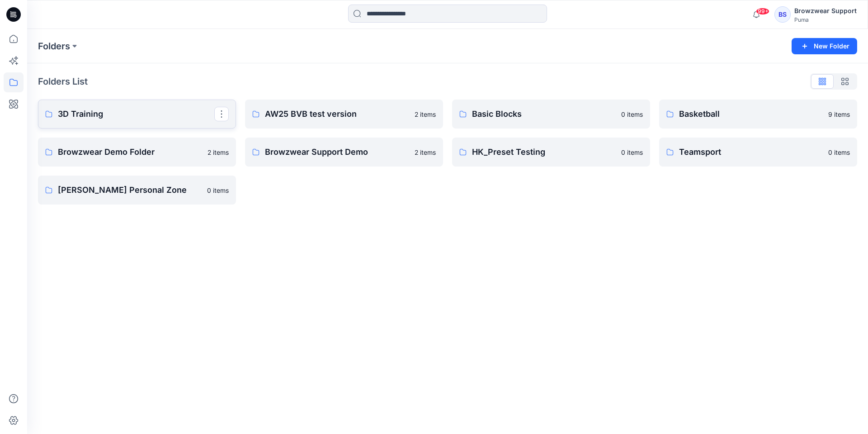
click at [139, 118] on p "3D Training" at bounding box center [136, 114] width 156 height 13
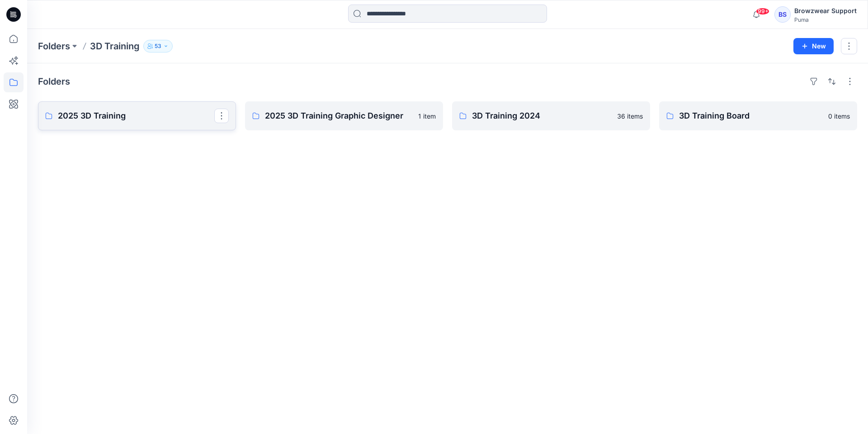
click at [125, 125] on link "2025 3D Training" at bounding box center [137, 115] width 198 height 29
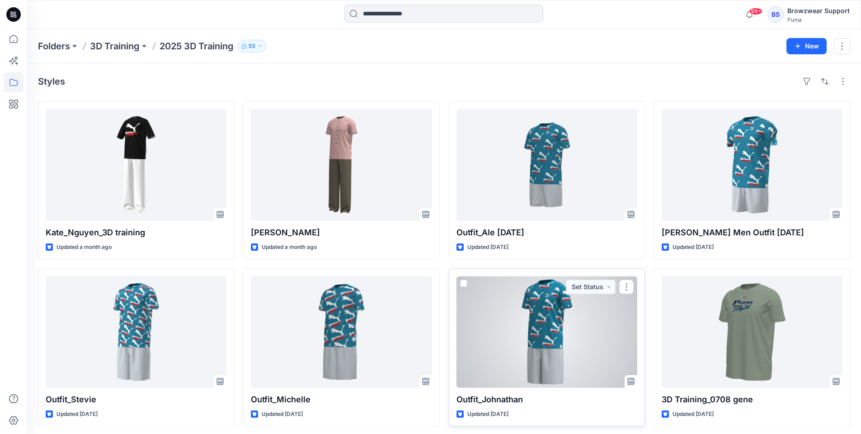
click at [571, 333] on div at bounding box center [547, 332] width 181 height 112
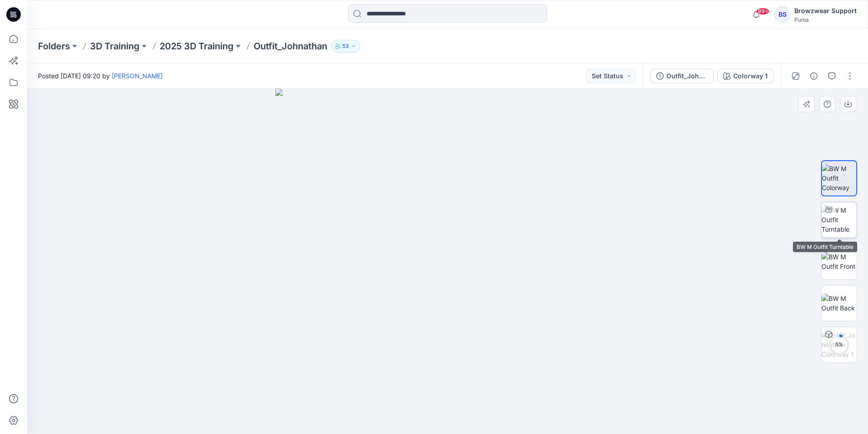
click at [831, 219] on img at bounding box center [838, 219] width 35 height 28
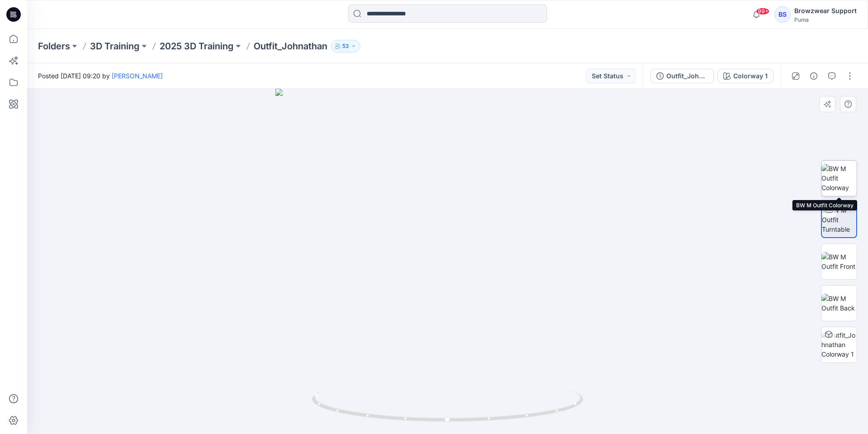
click at [836, 185] on img at bounding box center [838, 178] width 35 height 28
click at [850, 77] on button "button" at bounding box center [850, 76] width 14 height 14
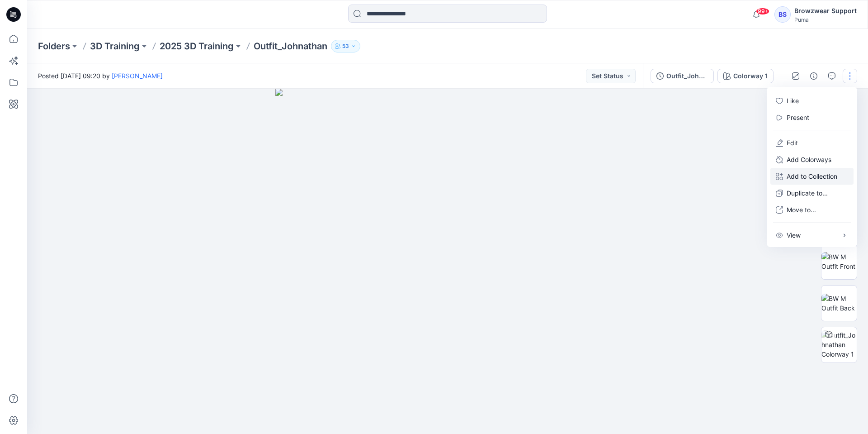
click at [821, 180] on p "Add to Collection" at bounding box center [812, 175] width 51 height 9
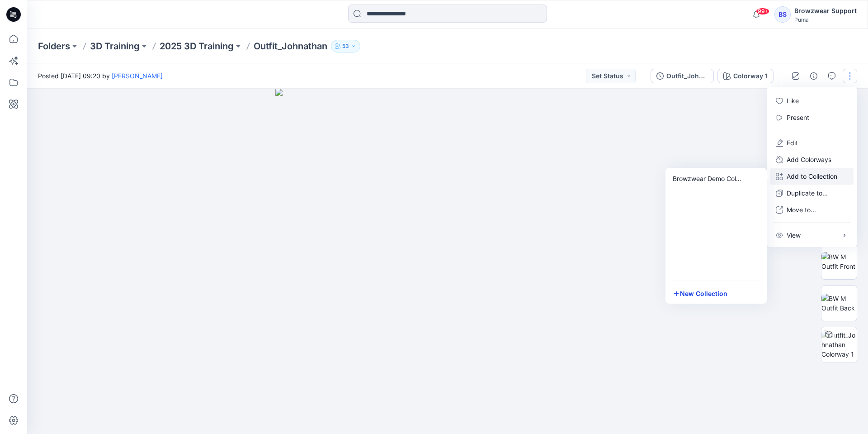
click at [700, 292] on button "New Collection" at bounding box center [716, 293] width 98 height 17
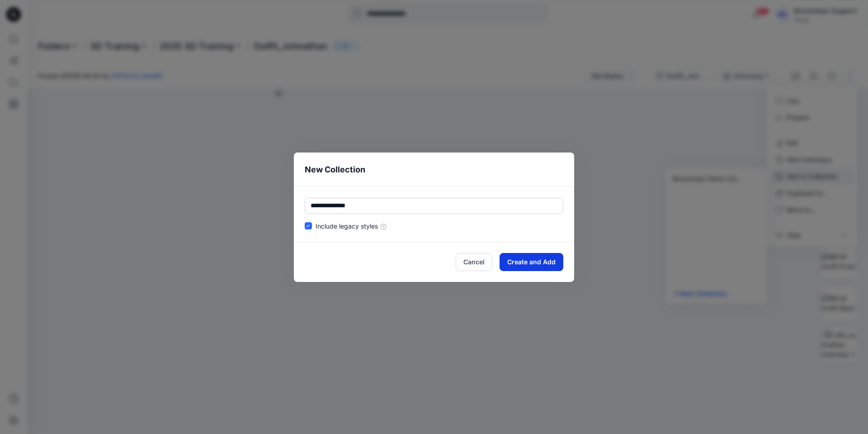
type input "**********"
click at [525, 263] on button "Create and Add" at bounding box center [532, 262] width 64 height 18
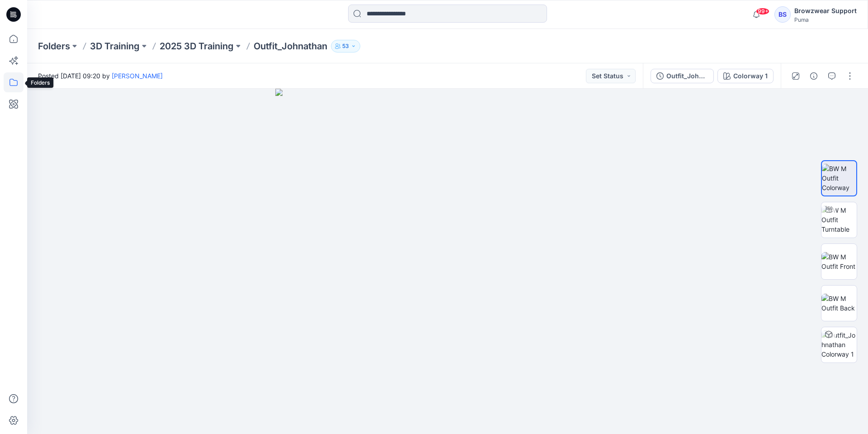
click at [18, 87] on icon at bounding box center [14, 82] width 20 height 20
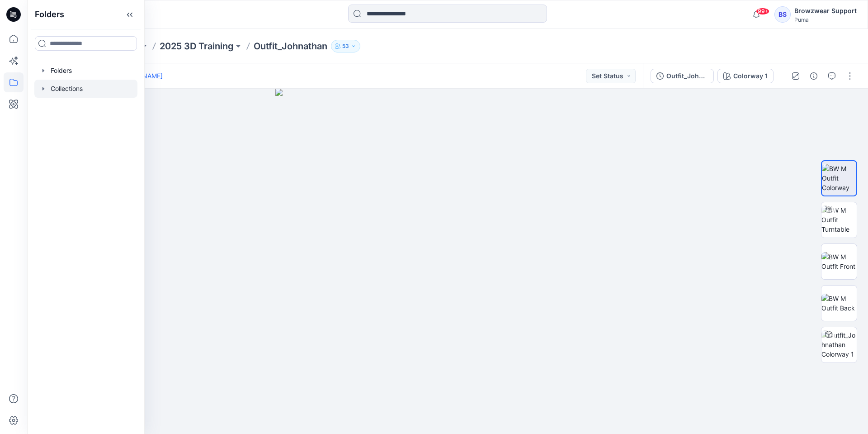
click at [72, 86] on div at bounding box center [85, 89] width 103 height 18
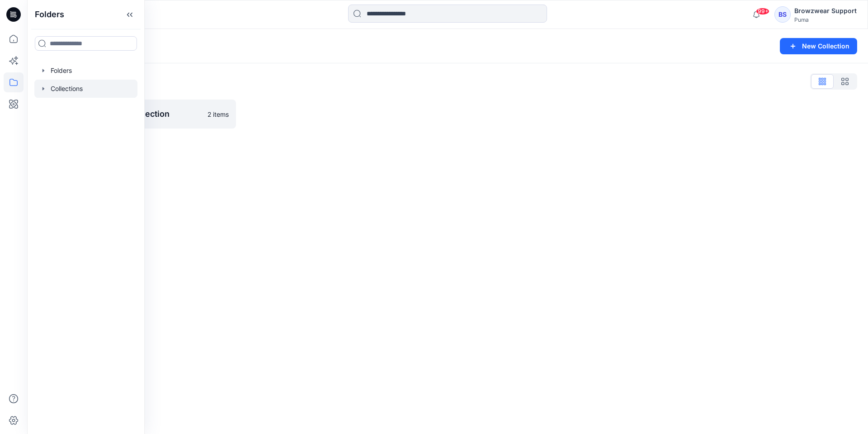
click at [214, 166] on div "Collections New Collection Collections List Browzwear Demo Collection 2 items" at bounding box center [447, 231] width 841 height 405
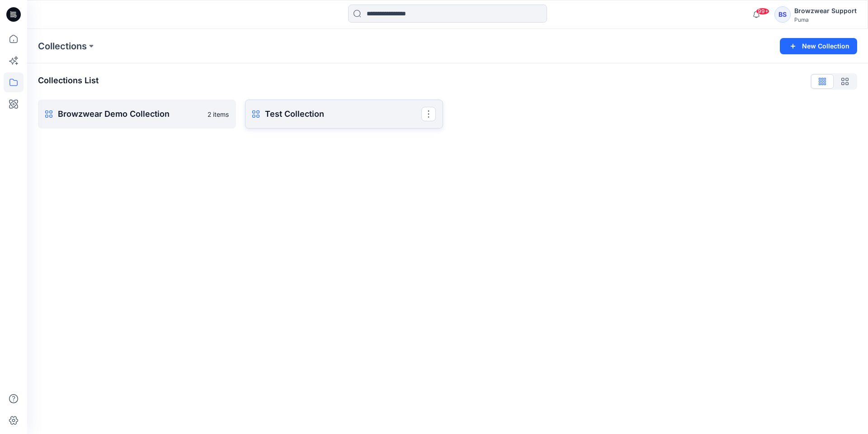
click at [312, 113] on p "Test Collection" at bounding box center [343, 114] width 156 height 13
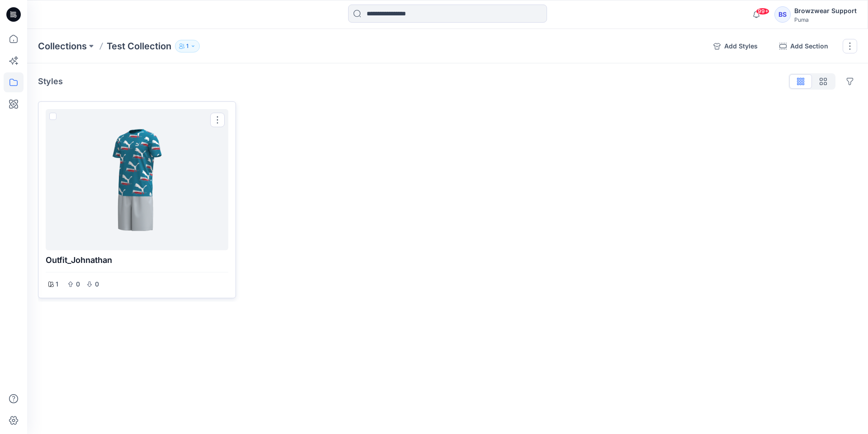
click at [152, 207] on div at bounding box center [136, 180] width 175 height 134
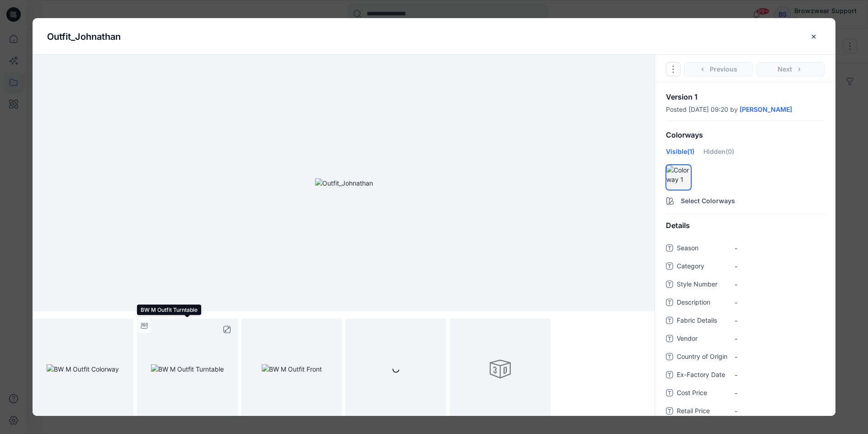
click at [187, 367] on img at bounding box center [187, 368] width 73 height 9
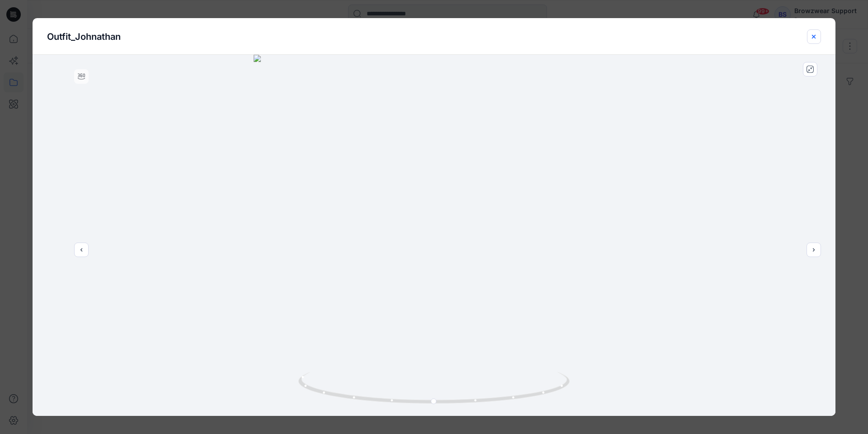
click at [811, 38] on icon "close-btn" at bounding box center [813, 36] width 7 height 7
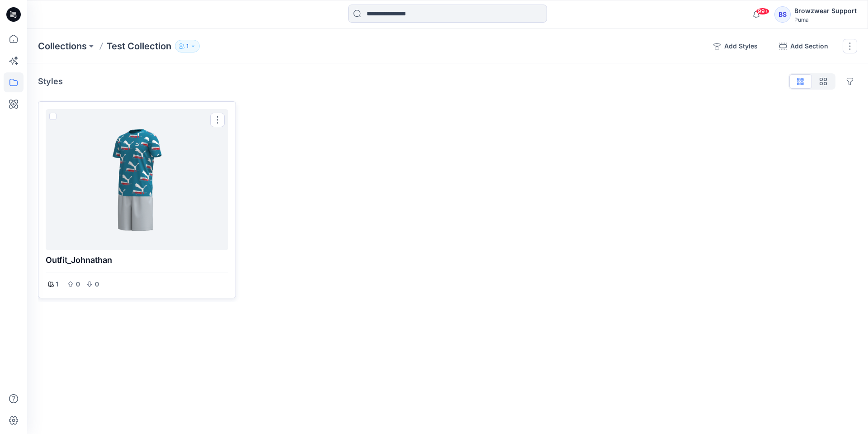
click at [160, 189] on div at bounding box center [136, 180] width 175 height 134
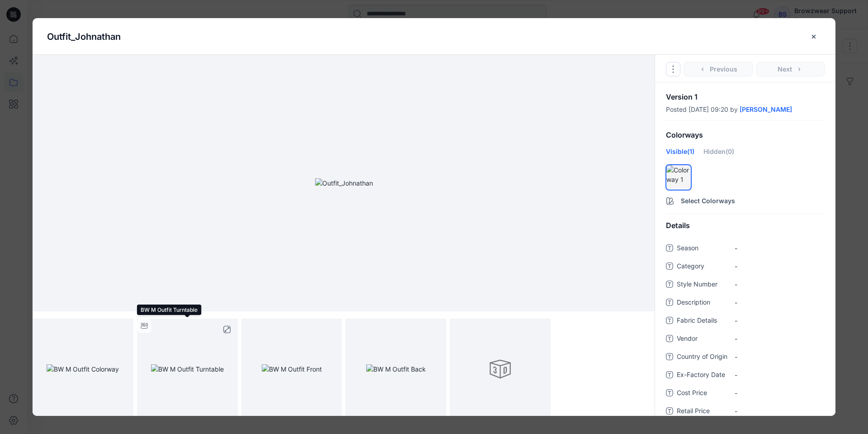
click at [206, 364] on img at bounding box center [187, 368] width 73 height 9
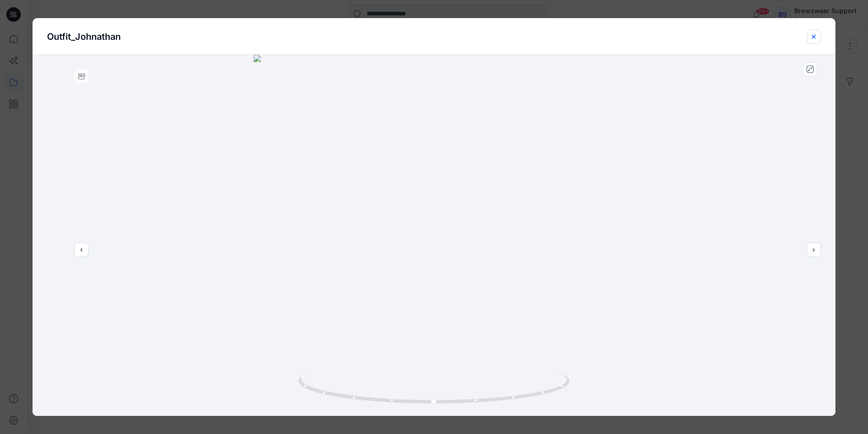
click at [814, 35] on icon "close-btn" at bounding box center [813, 36] width 7 height 7
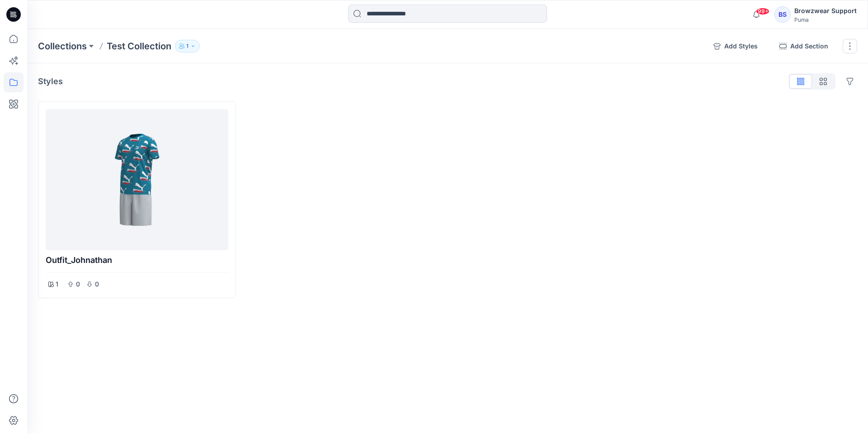
click at [185, 45] on button "1" at bounding box center [187, 46] width 25 height 13
click at [296, 74] on icon "button" at bounding box center [297, 73] width 4 height 1
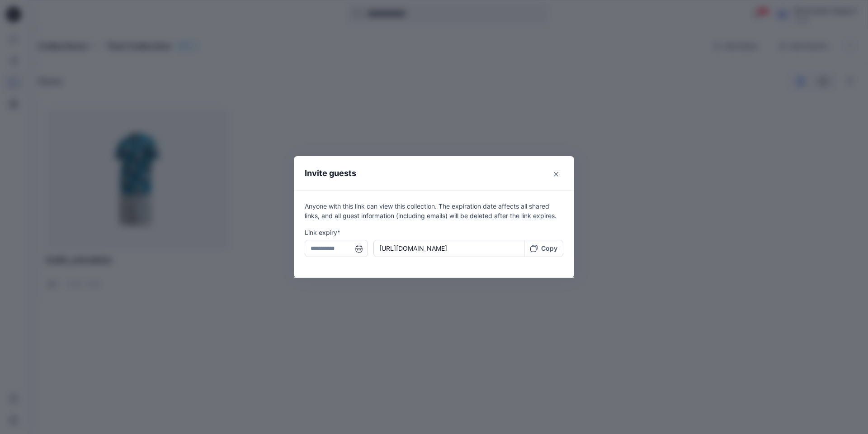
click at [540, 247] on div "Copy" at bounding box center [543, 247] width 27 height 9
click at [361, 252] on input "text" at bounding box center [336, 248] width 63 height 17
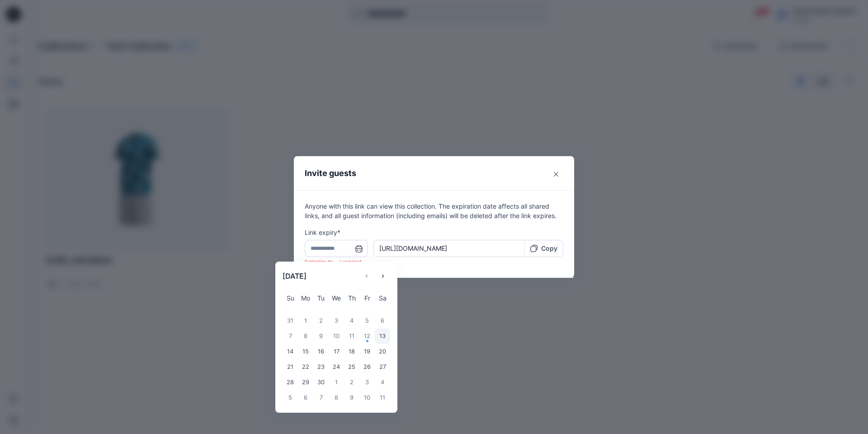
click at [380, 336] on div "13" at bounding box center [382, 335] width 15 height 15
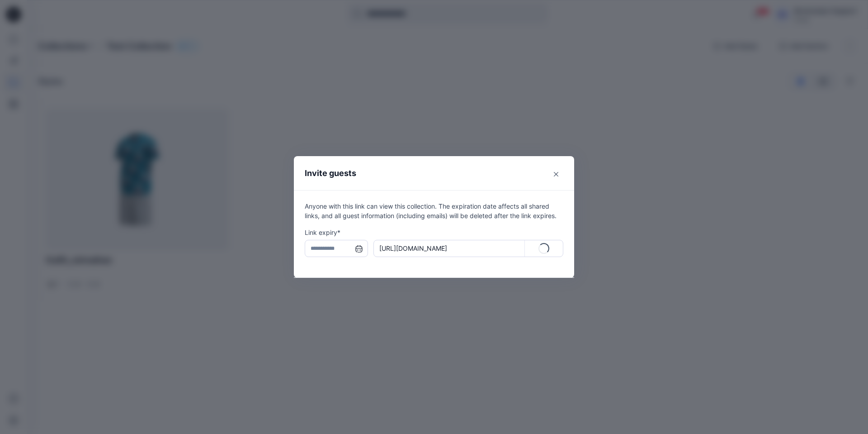
type input "**********"
click at [550, 246] on p "Copy" at bounding box center [549, 247] width 16 height 9
click at [556, 174] on icon "Close" at bounding box center [556, 174] width 5 height 5
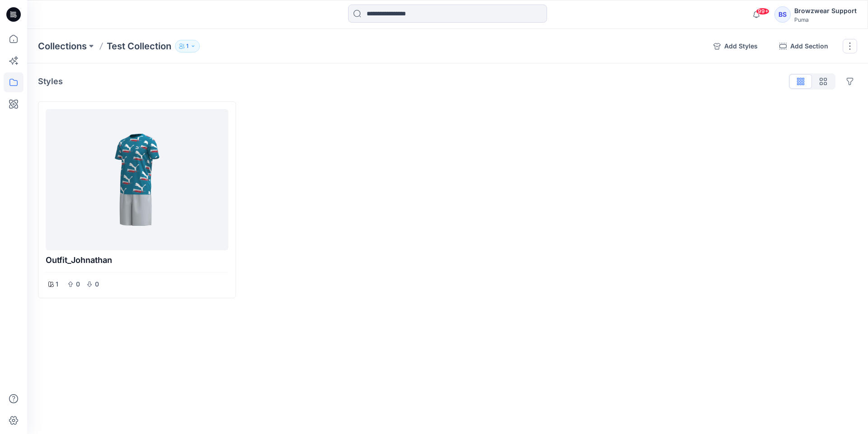
click at [12, 18] on icon at bounding box center [13, 14] width 14 height 14
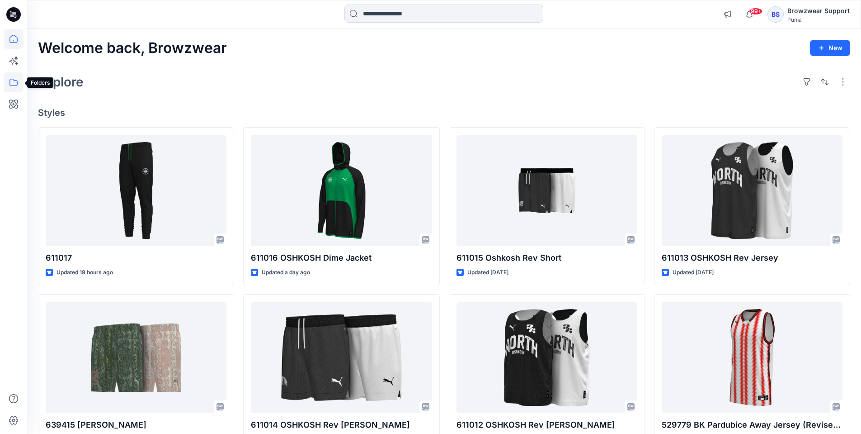
click at [19, 83] on icon at bounding box center [14, 82] width 20 height 20
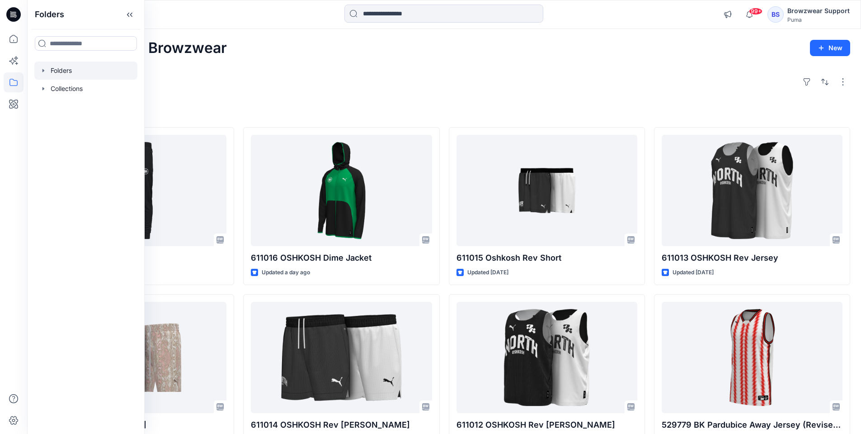
click at [74, 74] on div at bounding box center [85, 70] width 103 height 18
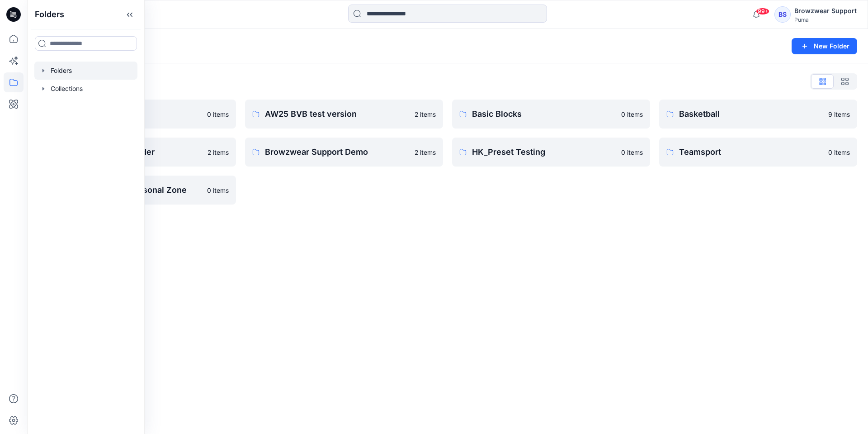
click at [228, 214] on div "Folders List 3D Training 0 items Browzwear Demo Folder 2 items [PERSON_NAME] Pe…" at bounding box center [447, 139] width 841 height 152
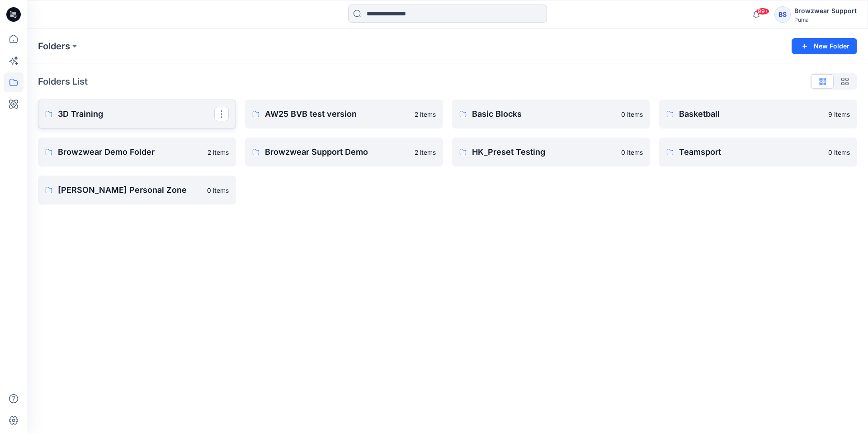
click at [168, 126] on link "3D Training" at bounding box center [137, 113] width 198 height 29
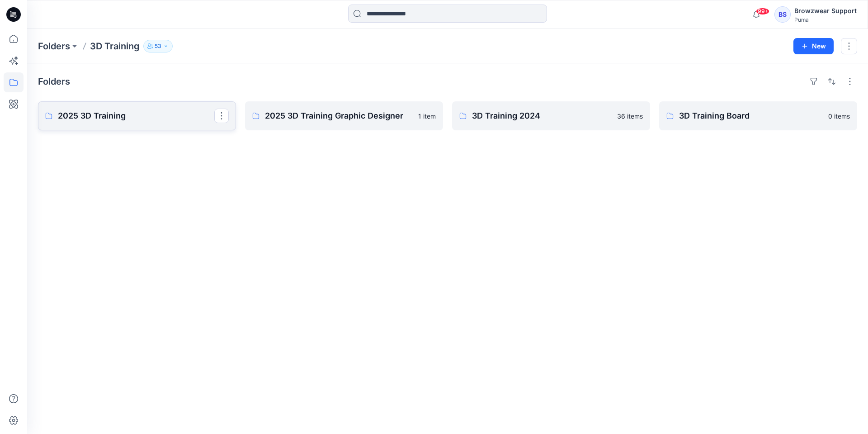
click at [167, 122] on link "2025 3D Training" at bounding box center [137, 115] width 198 height 29
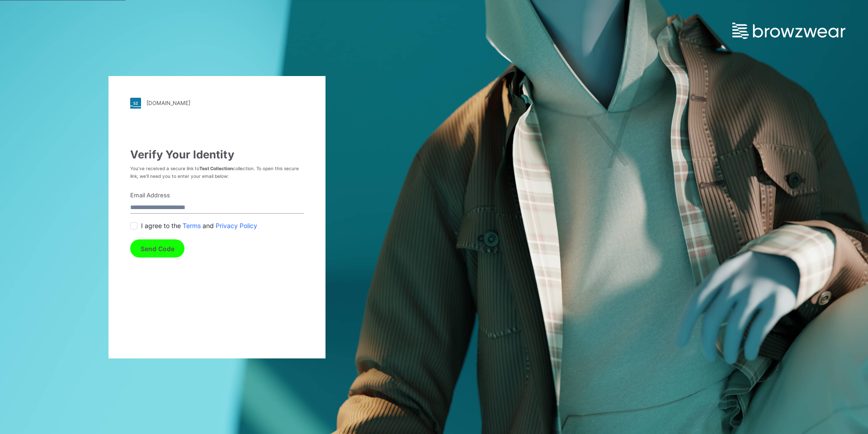
click at [183, 203] on input "Email Address" at bounding box center [217, 207] width 174 height 12
type input "**********"
click at [135, 224] on span at bounding box center [133, 225] width 7 height 7
click at [145, 241] on button "Send Code" at bounding box center [157, 248] width 54 height 18
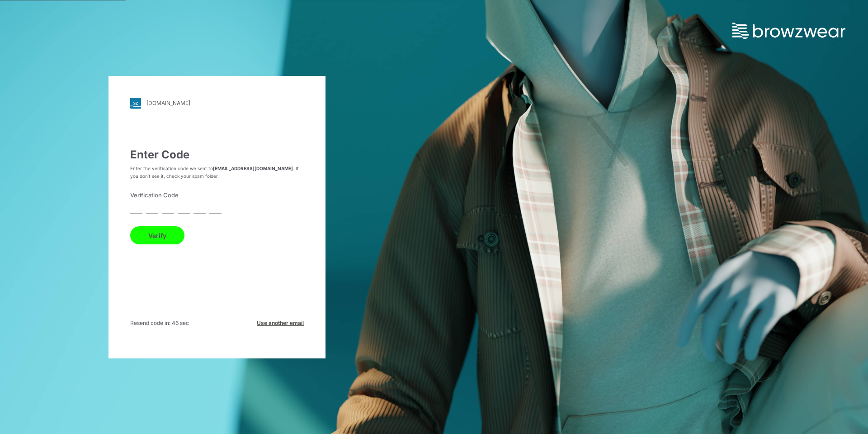
click at [138, 206] on input "text" at bounding box center [136, 207] width 12 height 12
type input "*"
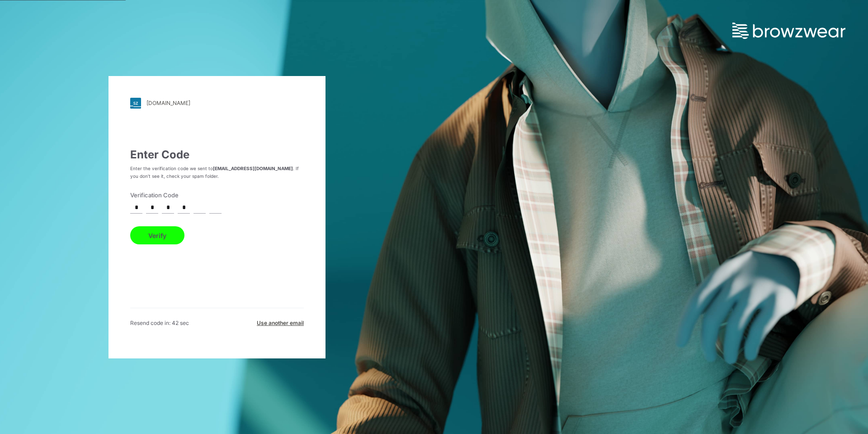
type input "*"
click at [167, 233] on button "Verify" at bounding box center [157, 235] width 54 height 18
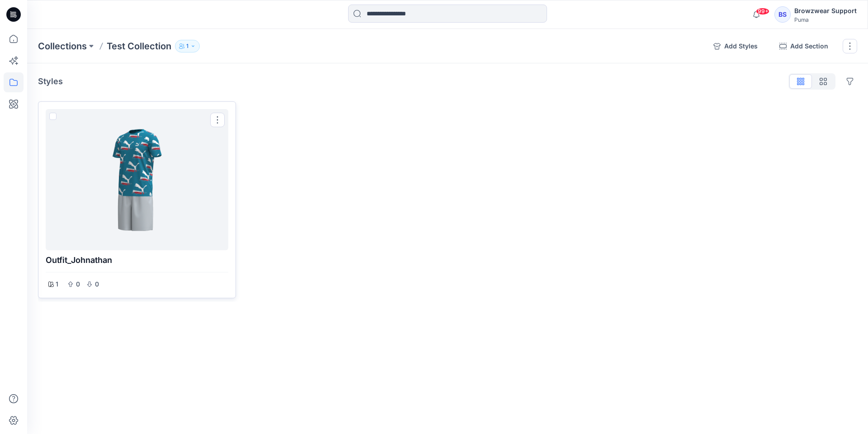
click at [161, 203] on div at bounding box center [136, 180] width 175 height 134
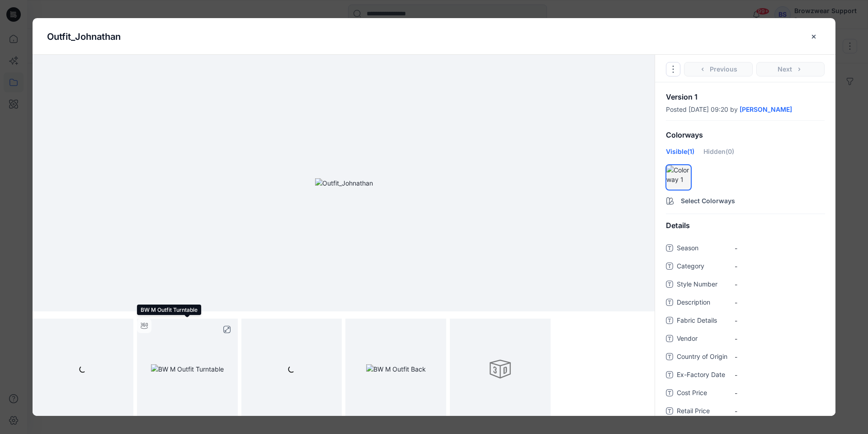
click at [195, 365] on img at bounding box center [187, 368] width 73 height 9
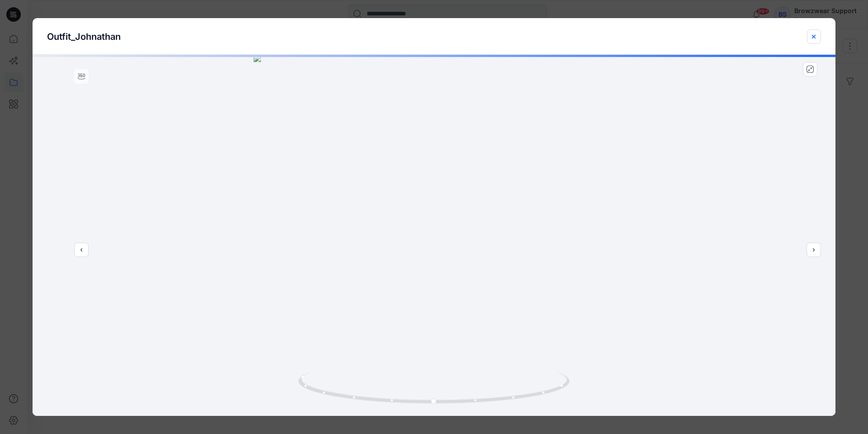
click at [813, 39] on icon "close-btn" at bounding box center [813, 36] width 7 height 7
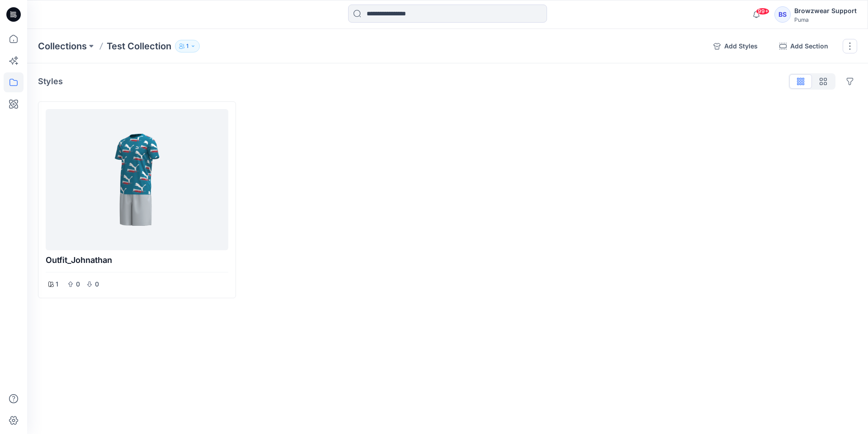
click at [189, 46] on p "1" at bounding box center [187, 46] width 2 height 10
click at [285, 104] on button "Guests 1" at bounding box center [287, 104] width 41 height 23
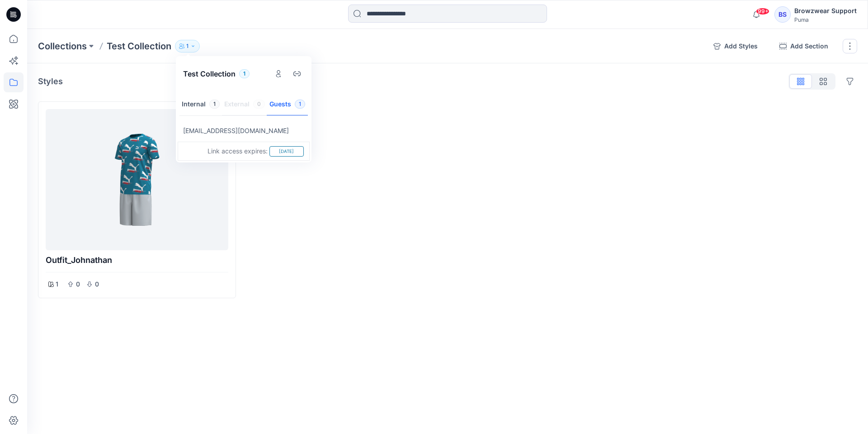
click at [194, 133] on p "chiwingm3@hotmail.com" at bounding box center [236, 130] width 106 height 11
click at [195, 146] on div "Link access expires: Sep 13, 2025" at bounding box center [244, 151] width 120 height 11
click at [284, 151] on p "Sep 13, 2025" at bounding box center [286, 151] width 15 height 8
click at [409, 143] on div at bounding box center [344, 199] width 198 height 197
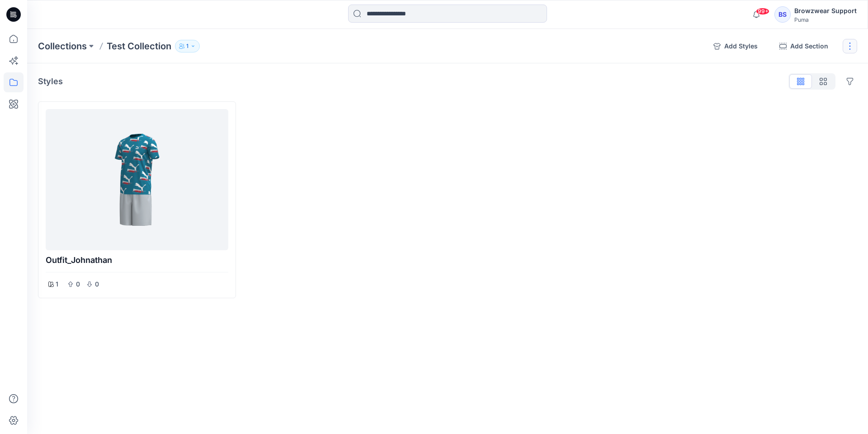
click at [850, 44] on button "button" at bounding box center [850, 46] width 14 height 14
click at [789, 128] on button "Delete Collection" at bounding box center [807, 129] width 98 height 17
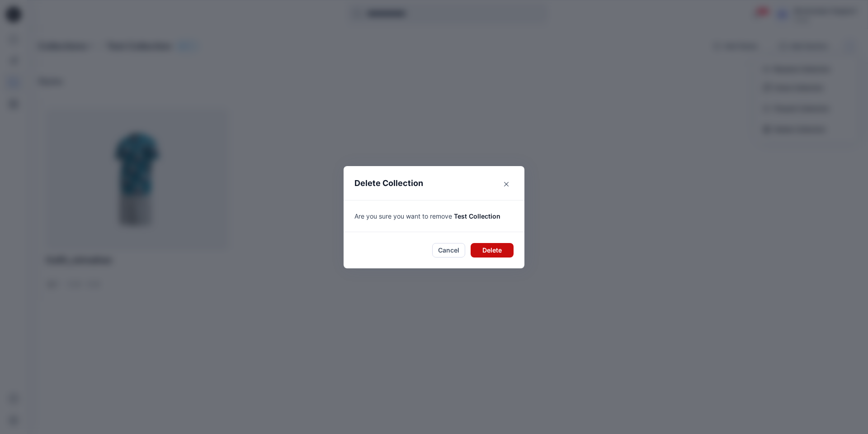
click at [504, 247] on button "Delete" at bounding box center [492, 250] width 43 height 14
